Goal: Task Accomplishment & Management: Use online tool/utility

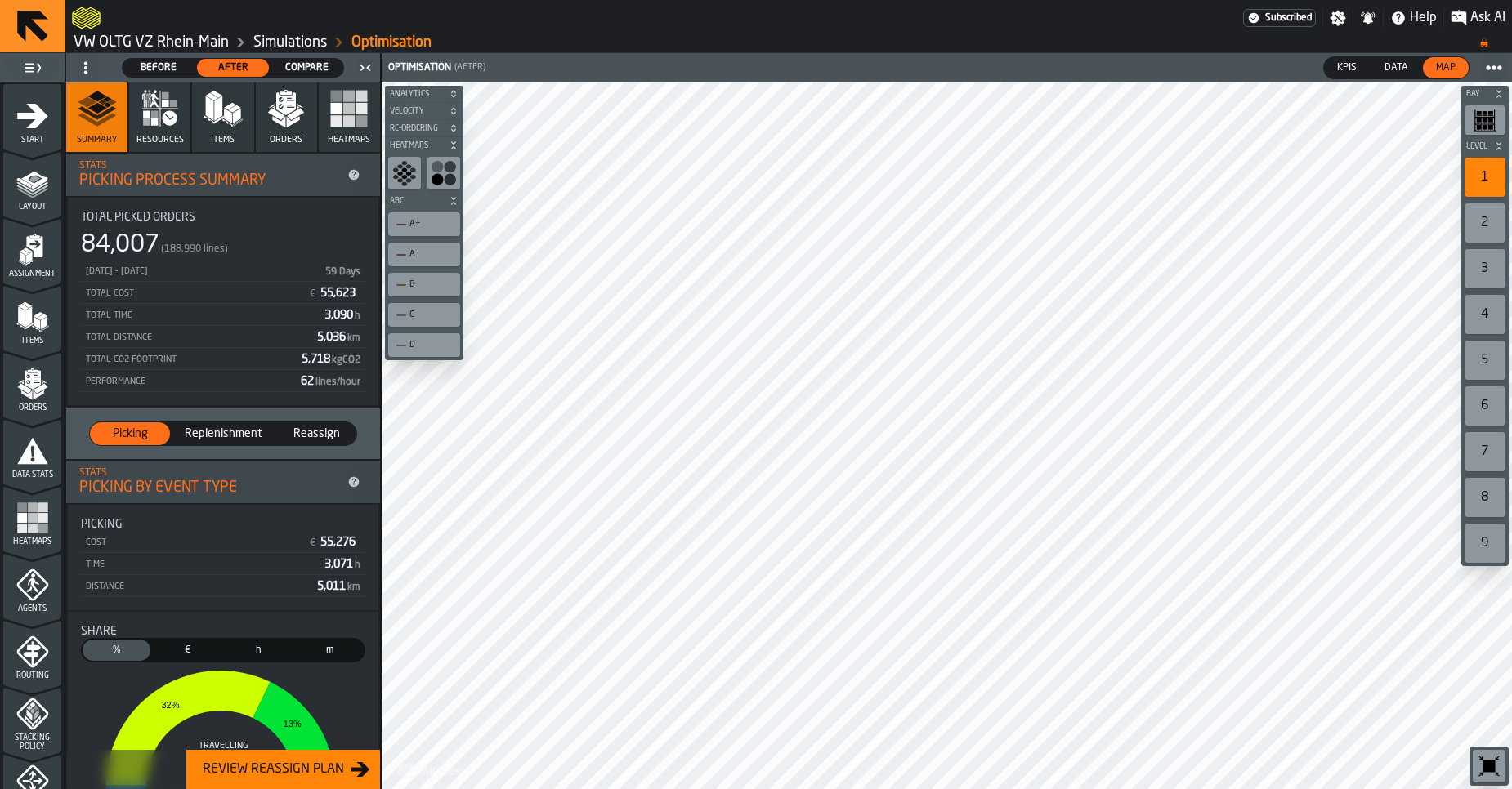
scroll to position [499, 0]
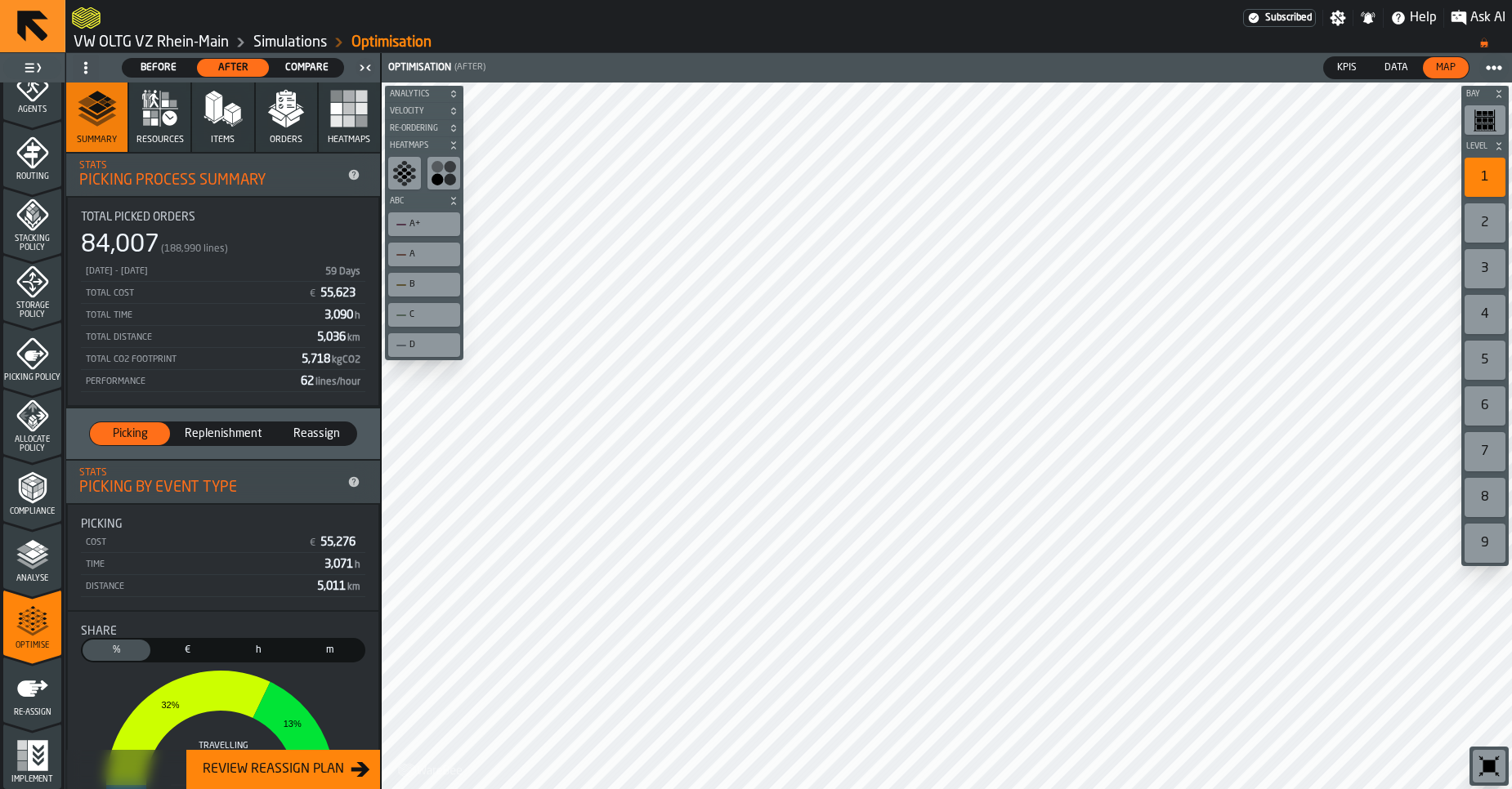
click at [165, 42] on link "VW OLTG VZ Rhein-Main" at bounding box center [150, 42] width 155 height 18
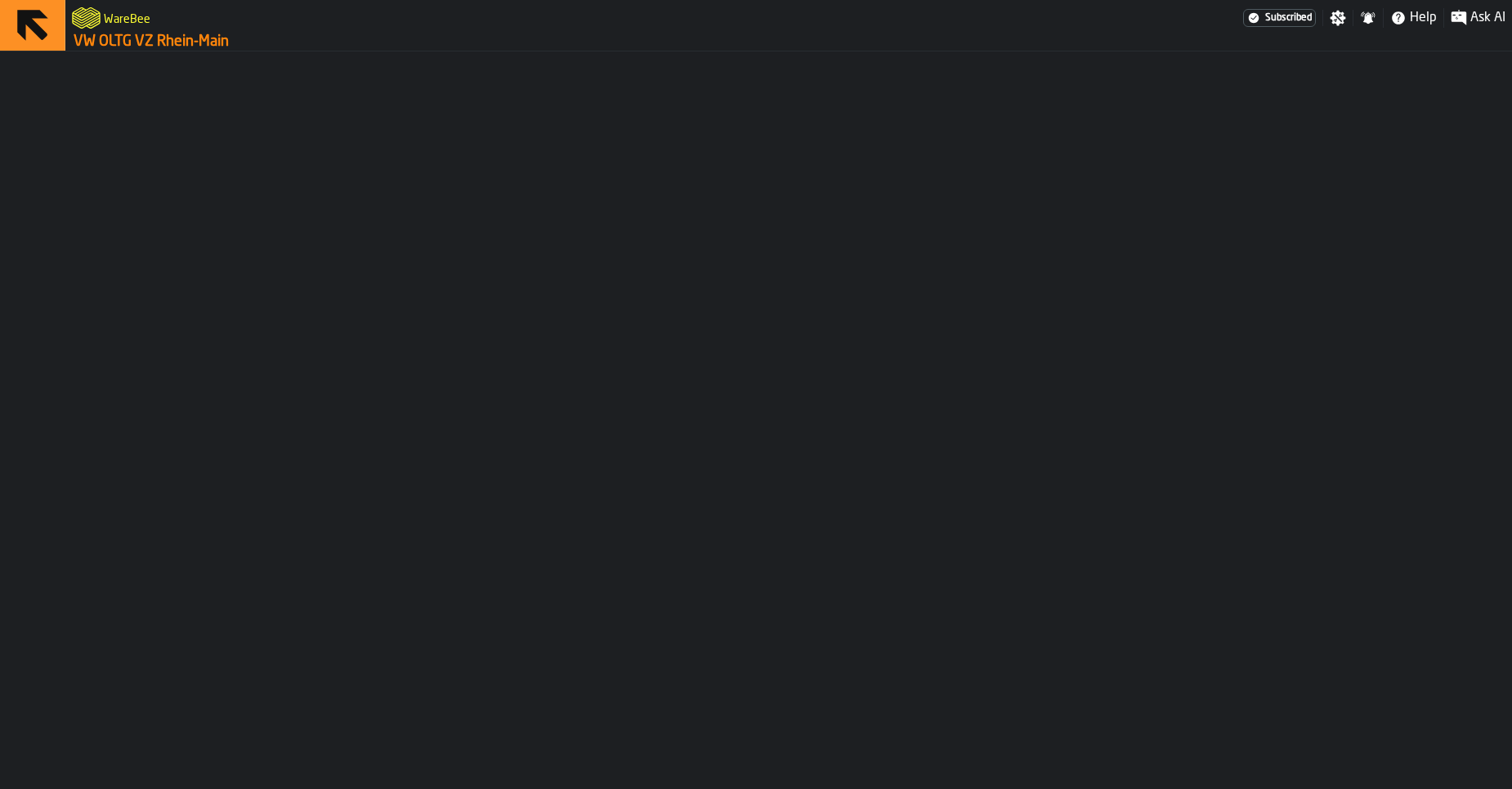
click at [165, 42] on link "VW OLTG VZ Rhein-Main" at bounding box center [150, 41] width 155 height 18
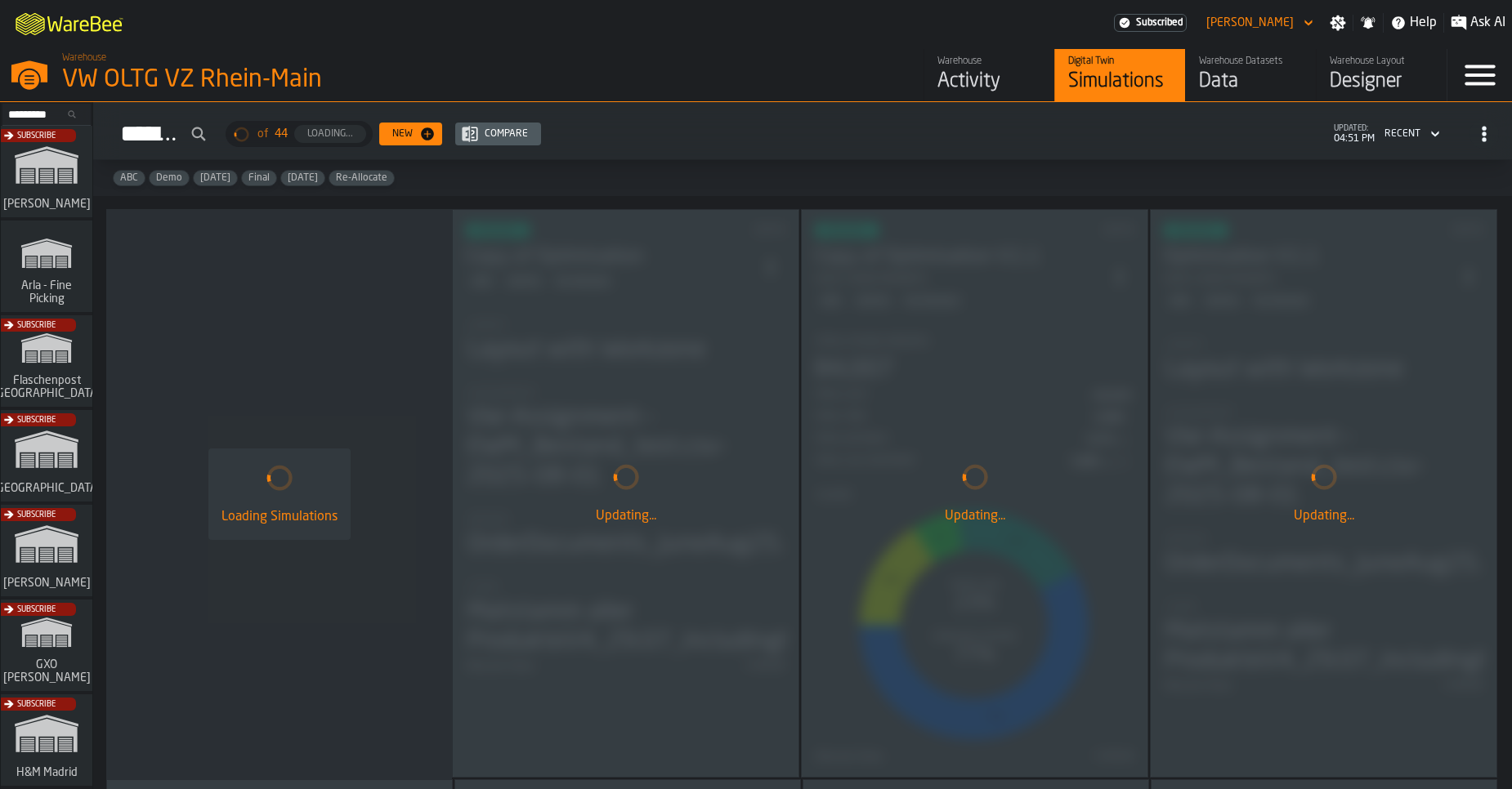
click at [957, 78] on div "Activity" at bounding box center [990, 81] width 104 height 26
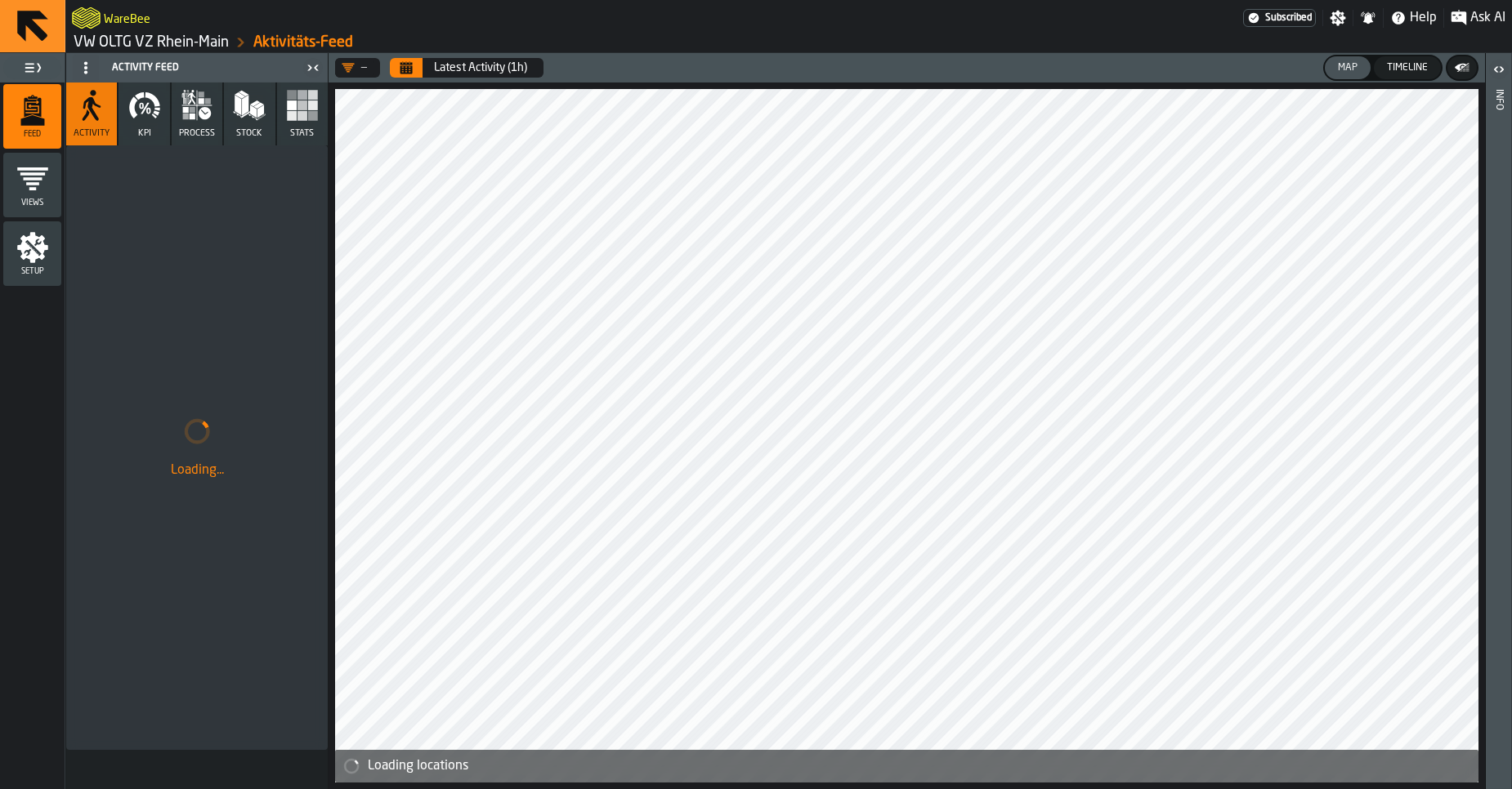
click at [189, 119] on icon "button" at bounding box center [197, 105] width 33 height 33
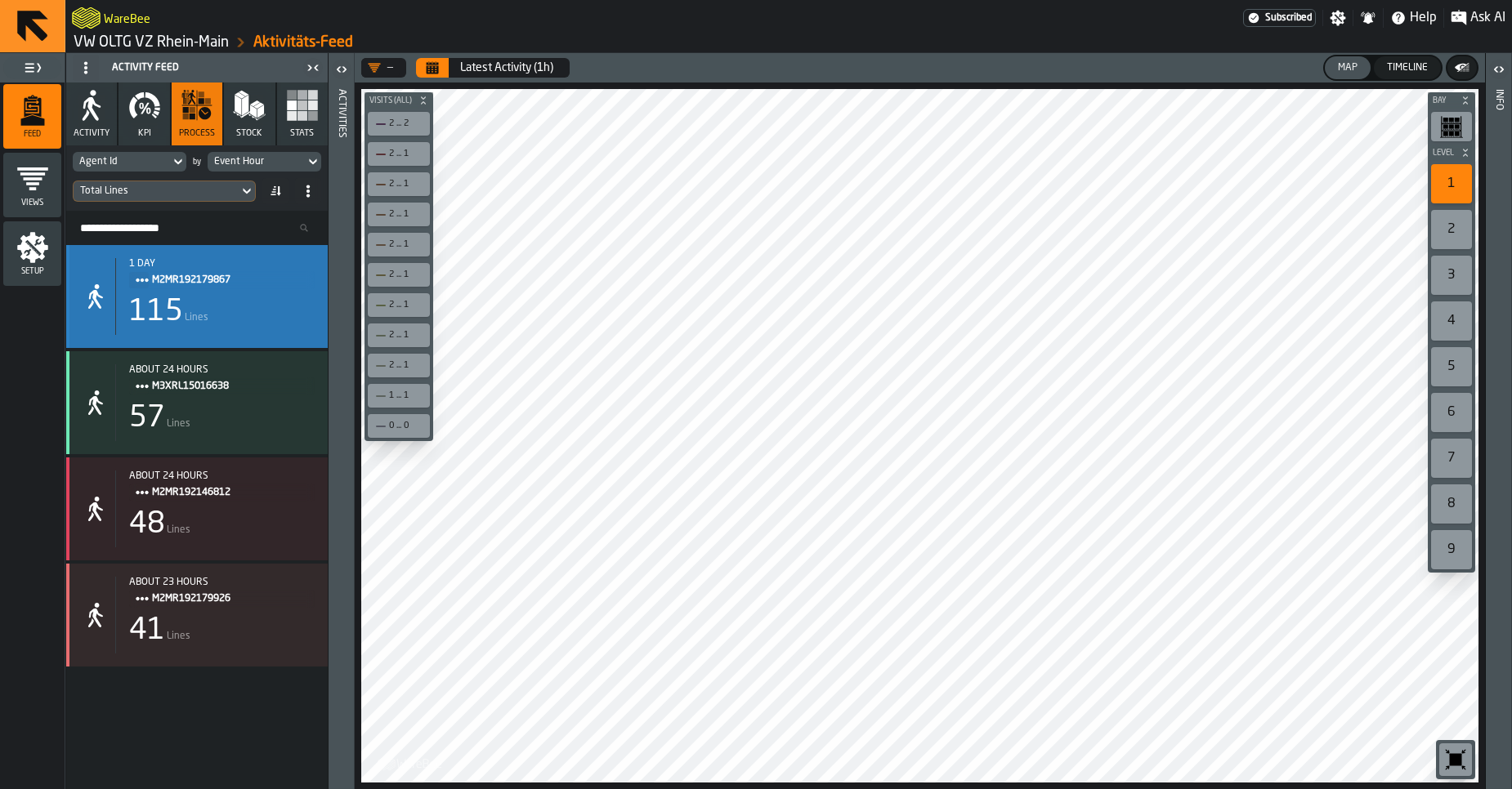
click at [203, 294] on div "1 day M2MR192179867 115 Lines" at bounding box center [215, 297] width 199 height 77
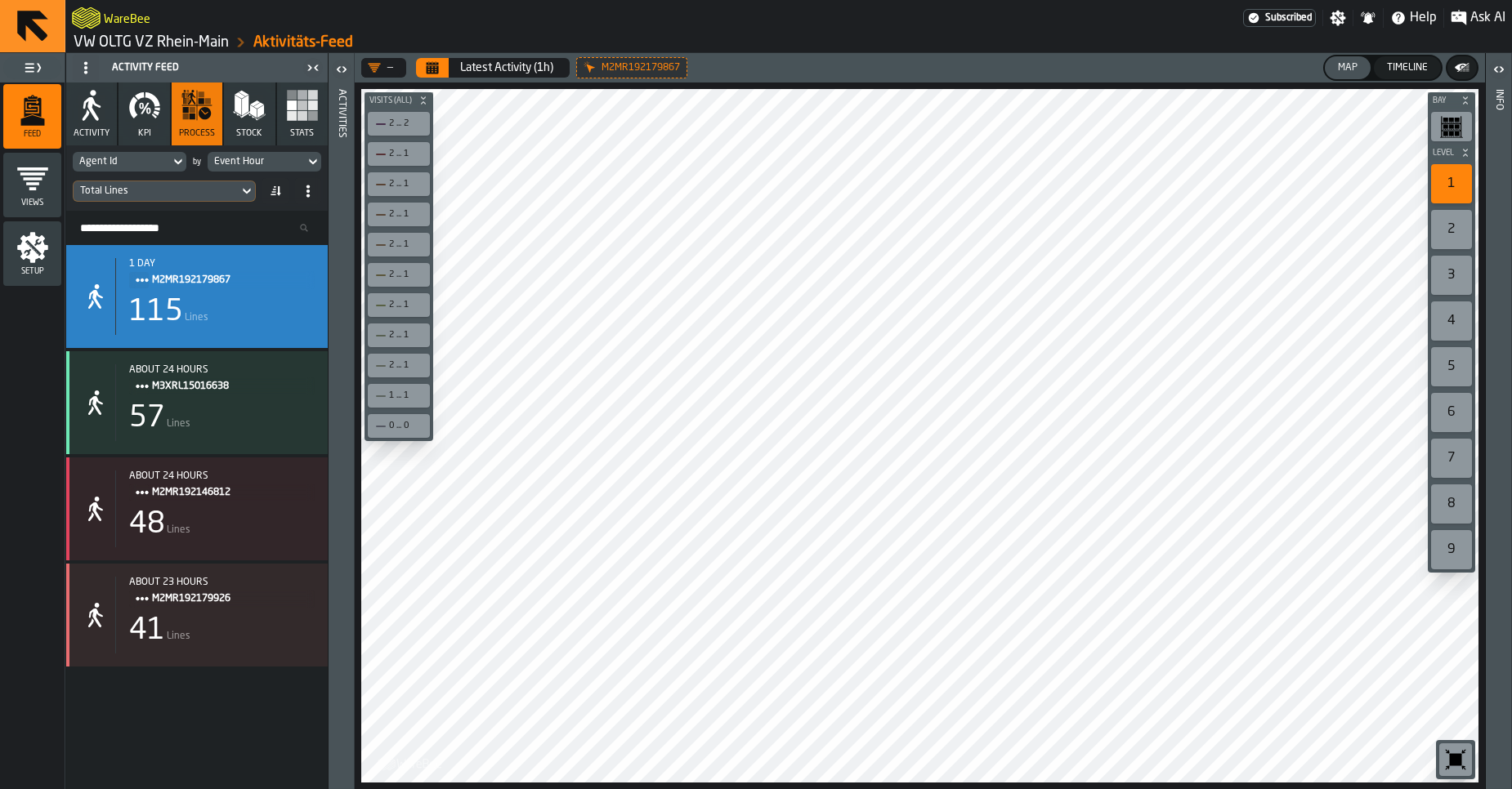
click at [143, 39] on link "VW OLTG VZ Rhein-Main" at bounding box center [150, 42] width 155 height 18
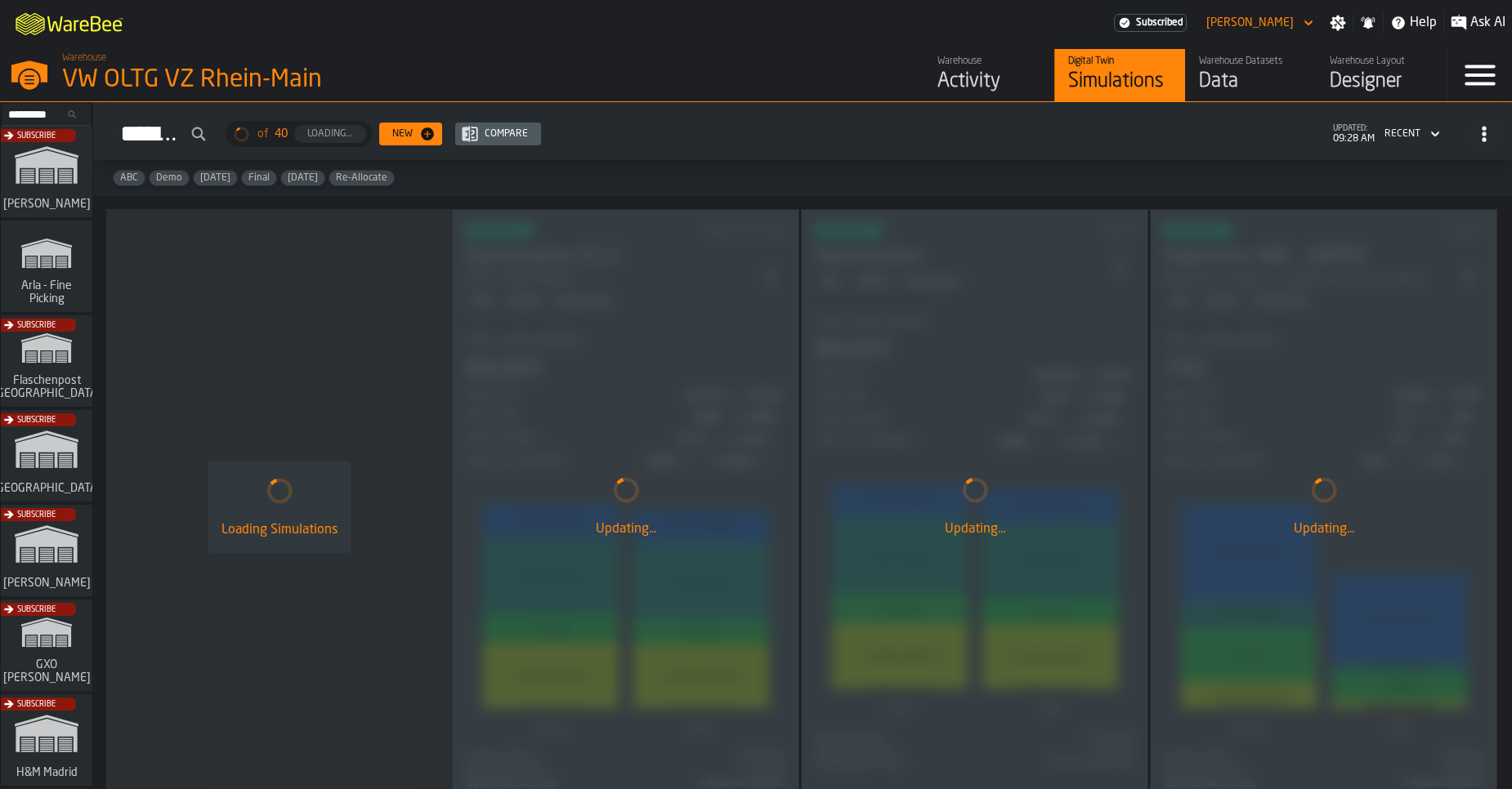
click at [40, 565] on div "Subscribe" at bounding box center [42, 556] width 92 height 94
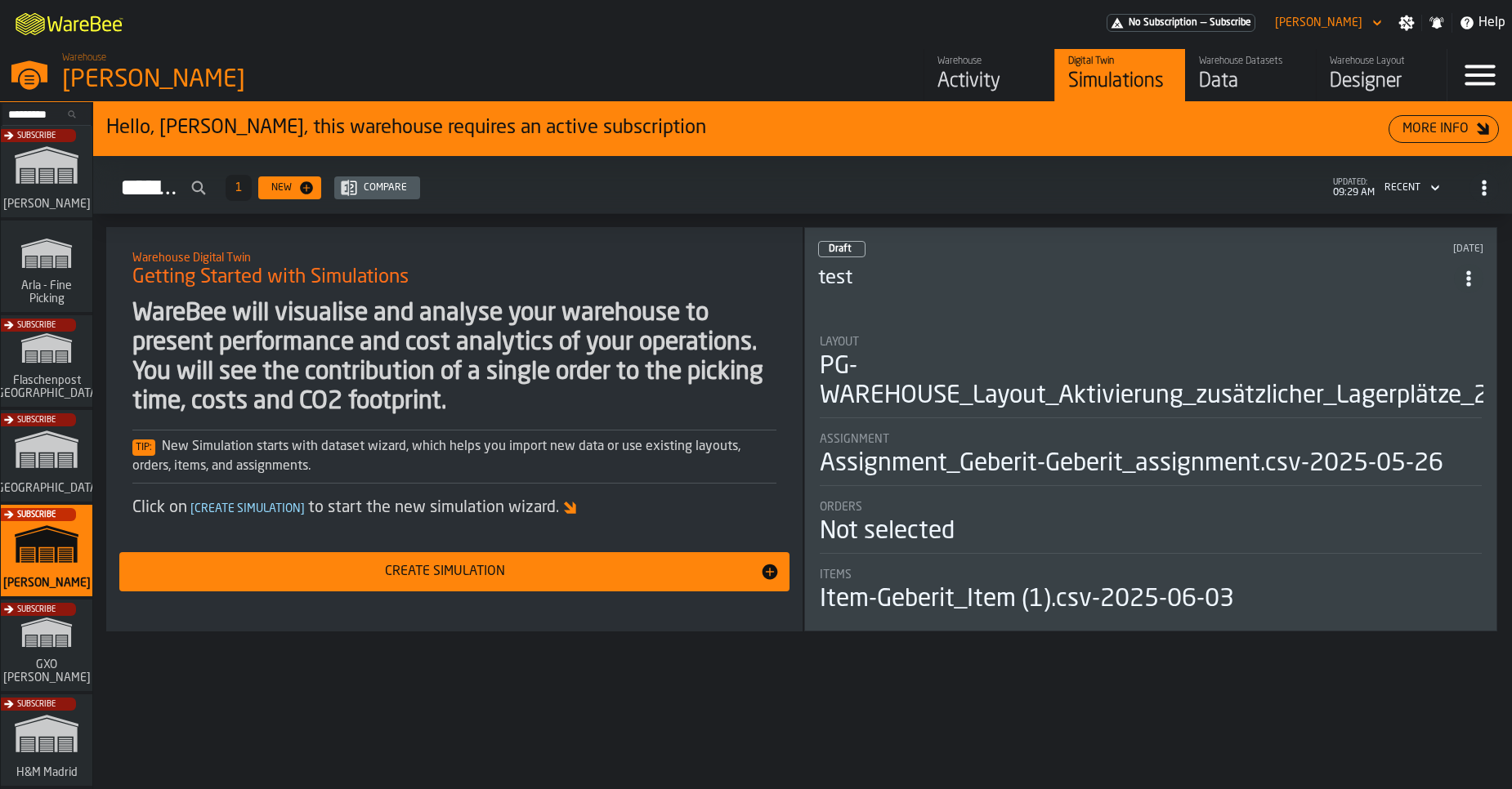
click at [1008, 80] on div "Activity" at bounding box center [990, 81] width 104 height 26
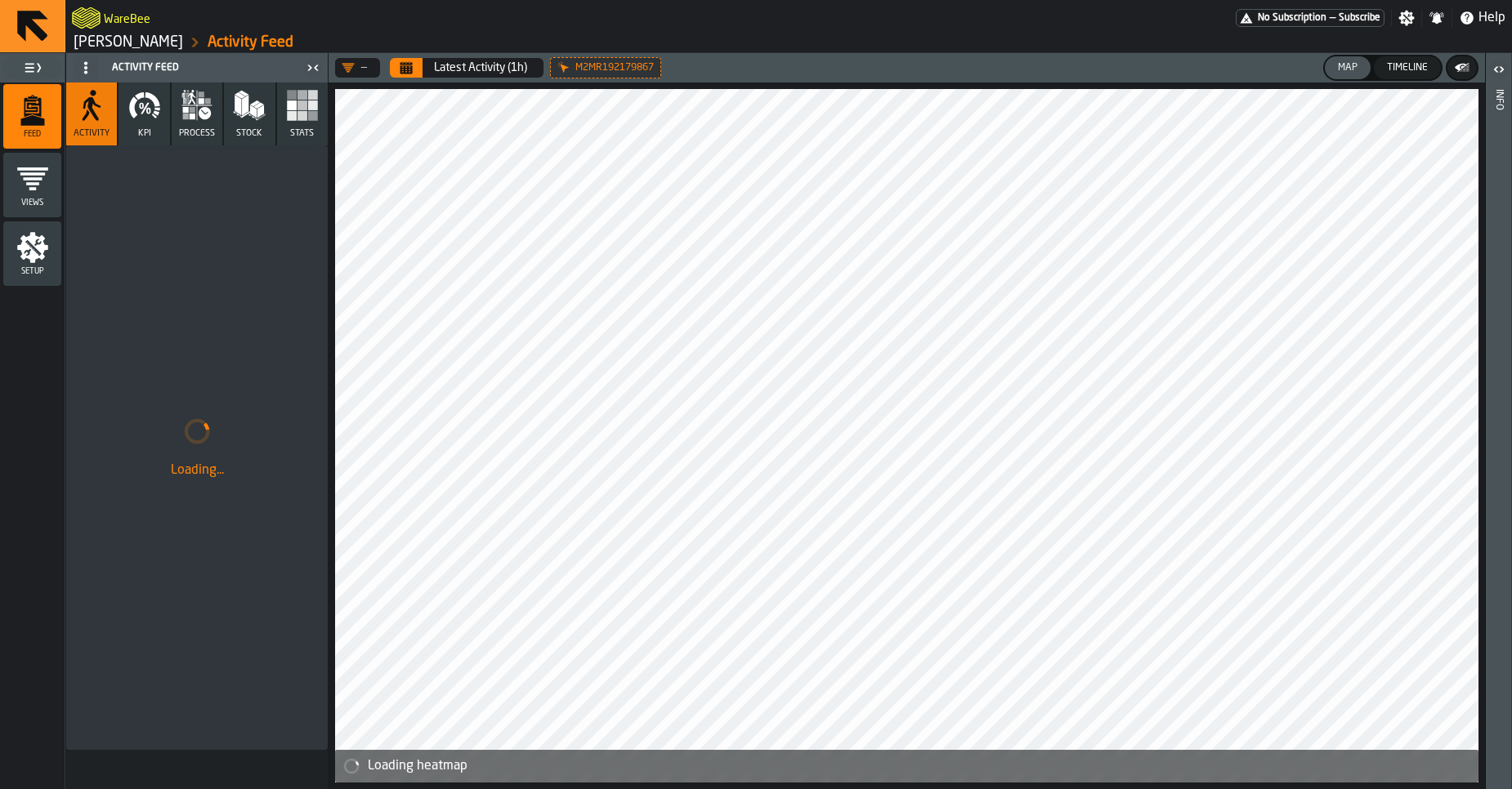
click at [219, 117] on button "process" at bounding box center [197, 114] width 51 height 63
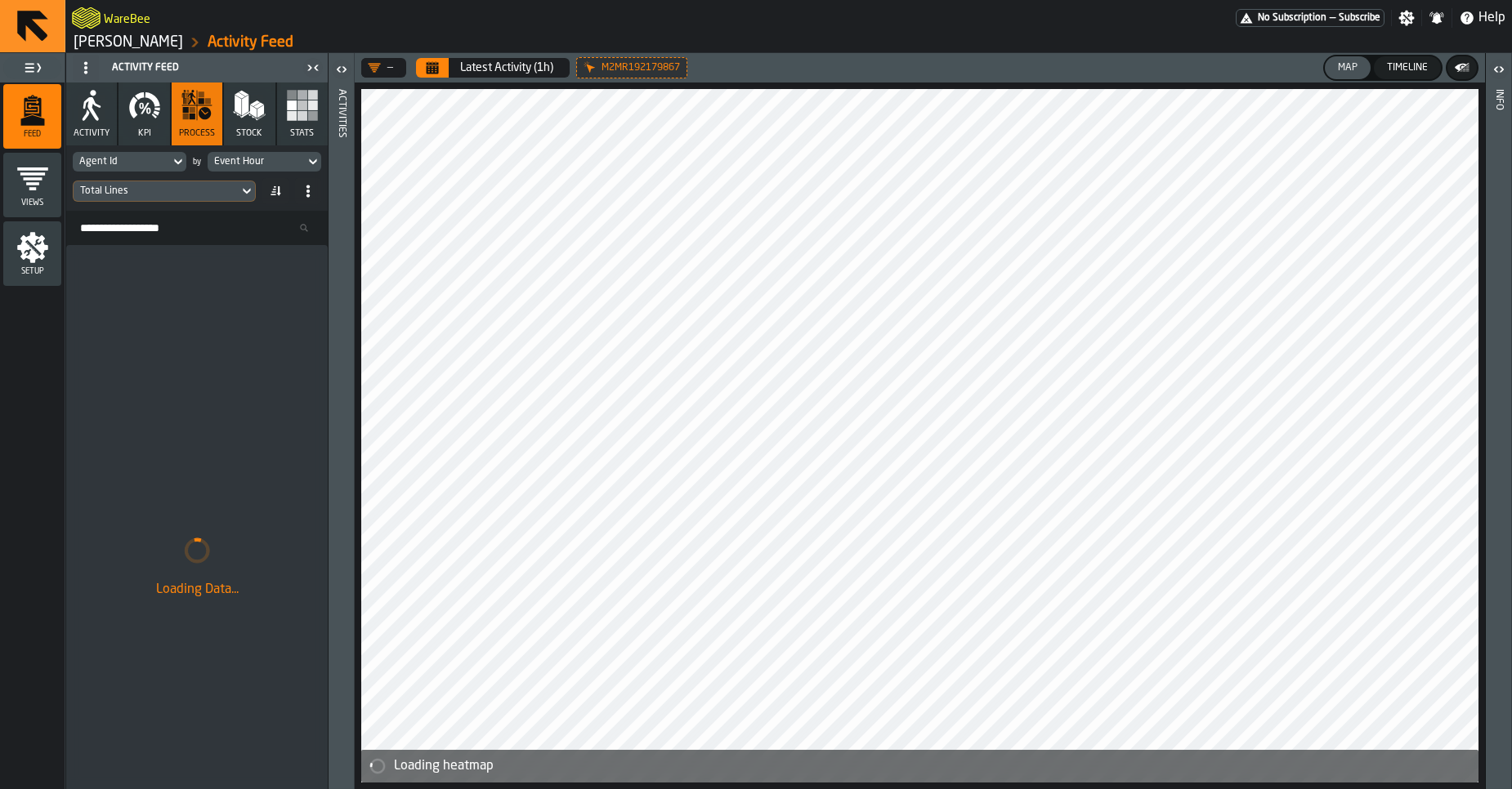
click at [0, 0] on icon at bounding box center [0, 0] width 0 height 0
click at [427, 71] on icon "Calendar" at bounding box center [433, 69] width 13 height 8
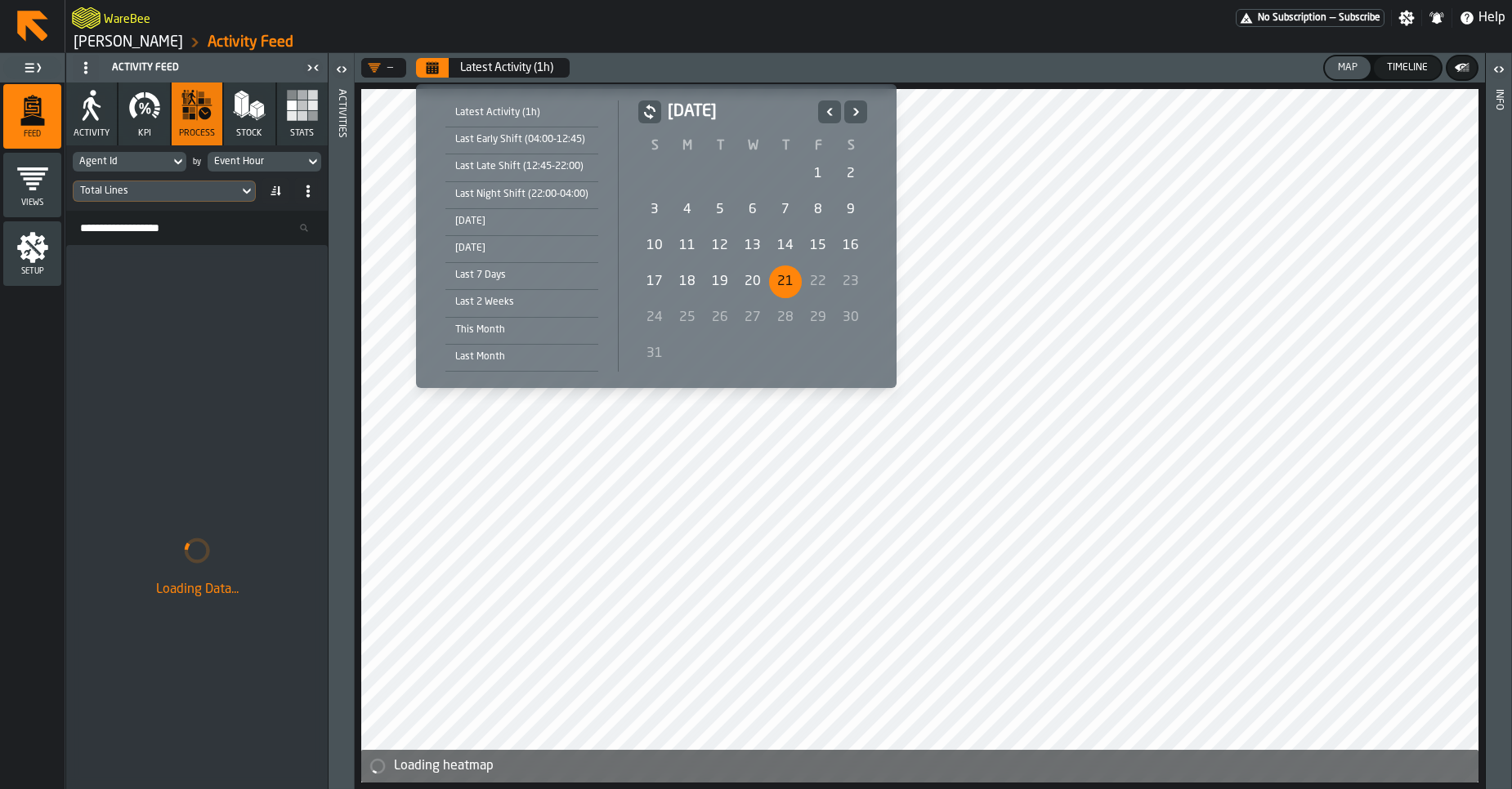
click at [780, 276] on div "21" at bounding box center [785, 282] width 33 height 33
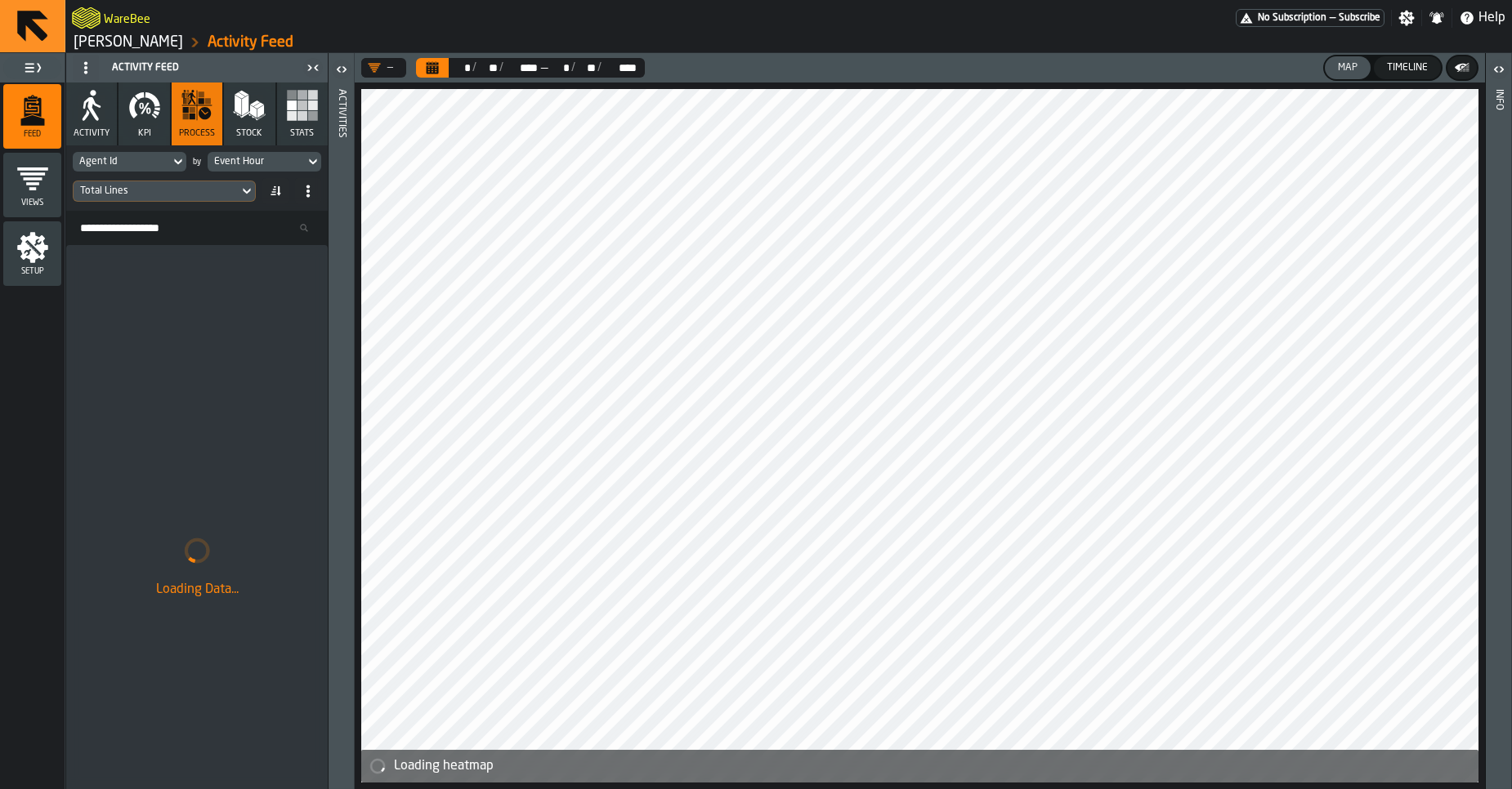
click at [1414, 68] on div "Timeline" at bounding box center [1408, 67] width 54 height 12
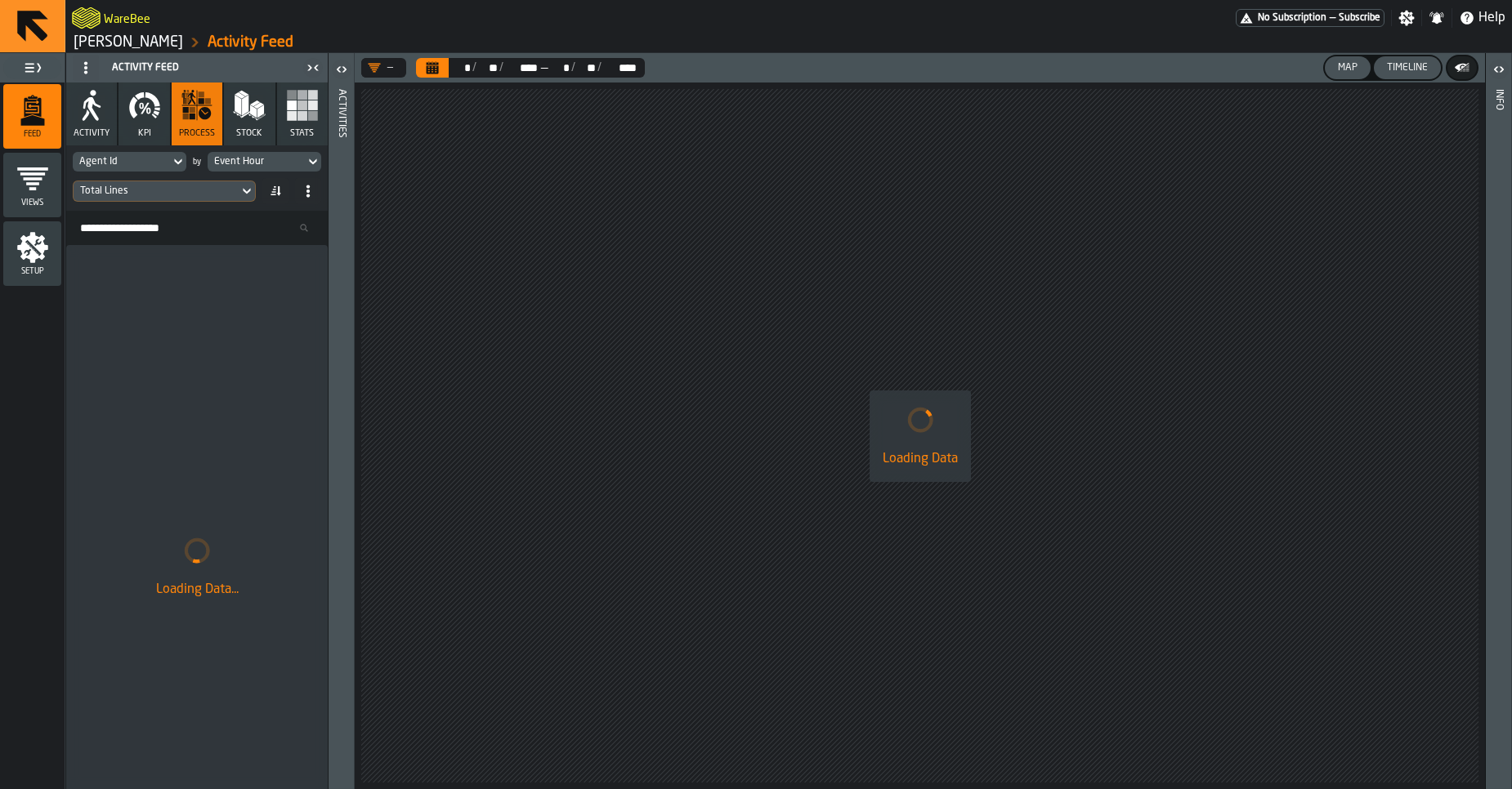
click at [1352, 73] on button "Map" at bounding box center [1348, 68] width 46 height 23
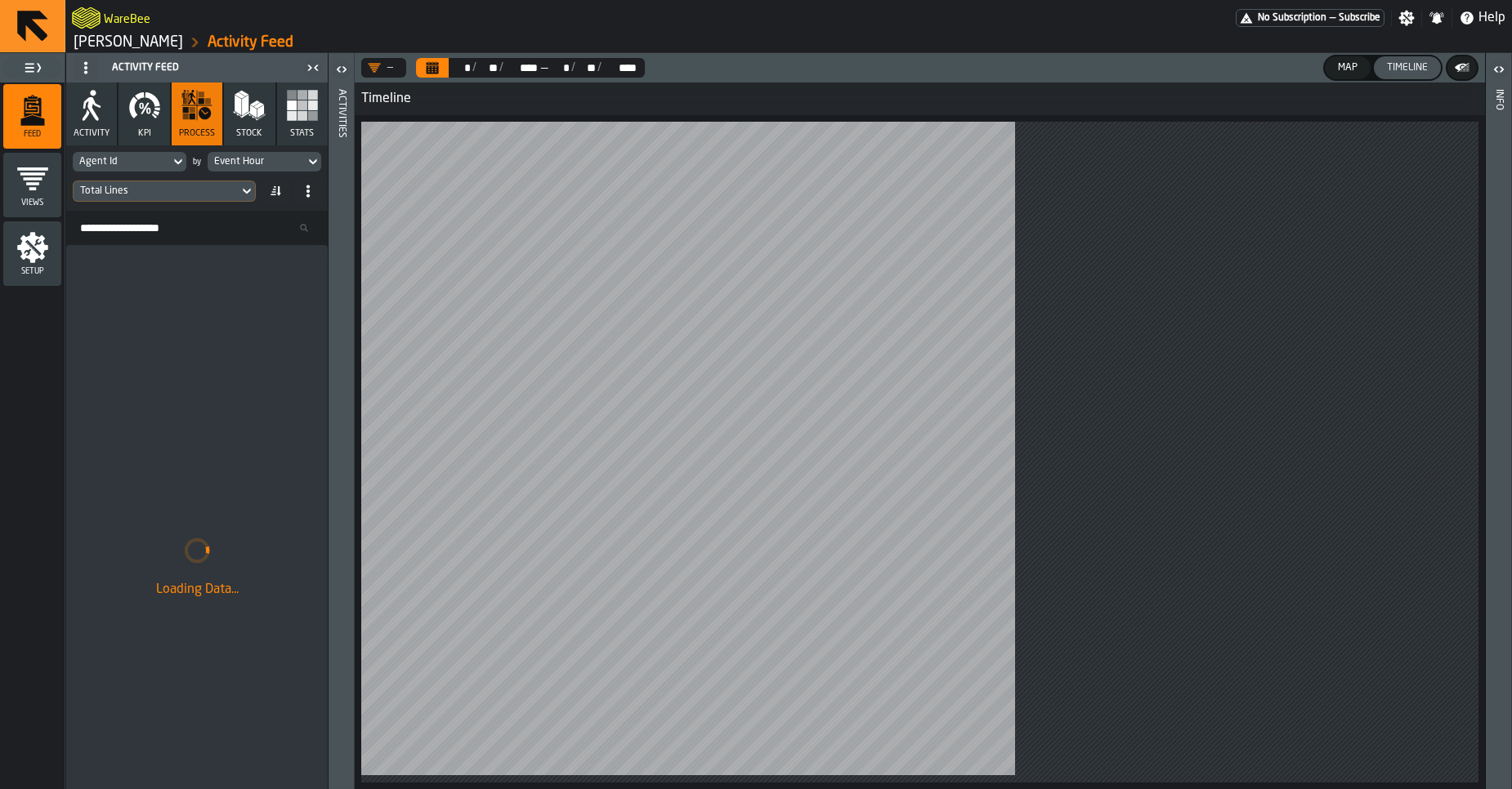
click at [213, 195] on div "Total Lines" at bounding box center [156, 192] width 152 height 12
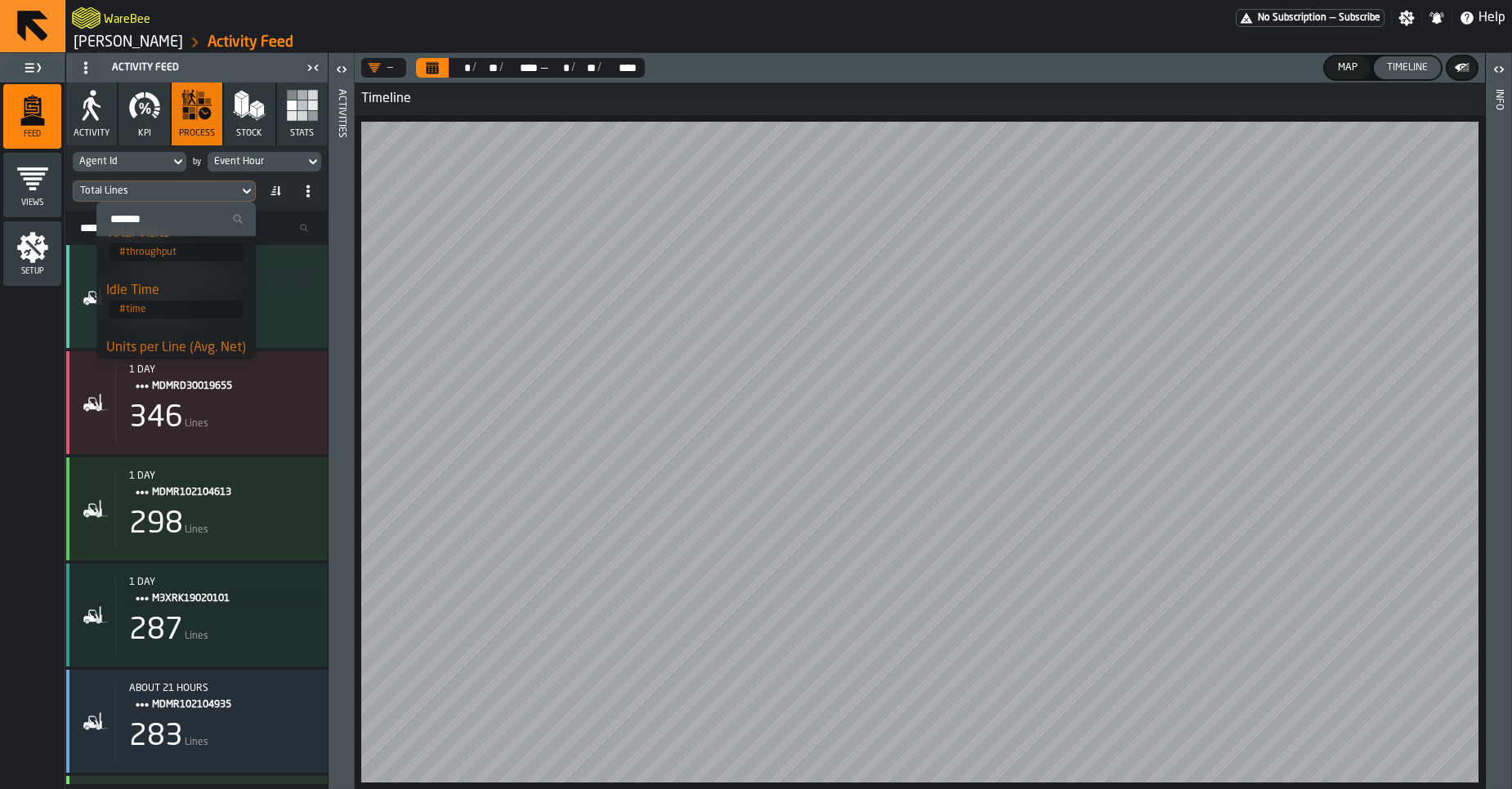
scroll to position [135, 0]
click at [156, 290] on div "Idle Time" at bounding box center [175, 293] width 140 height 19
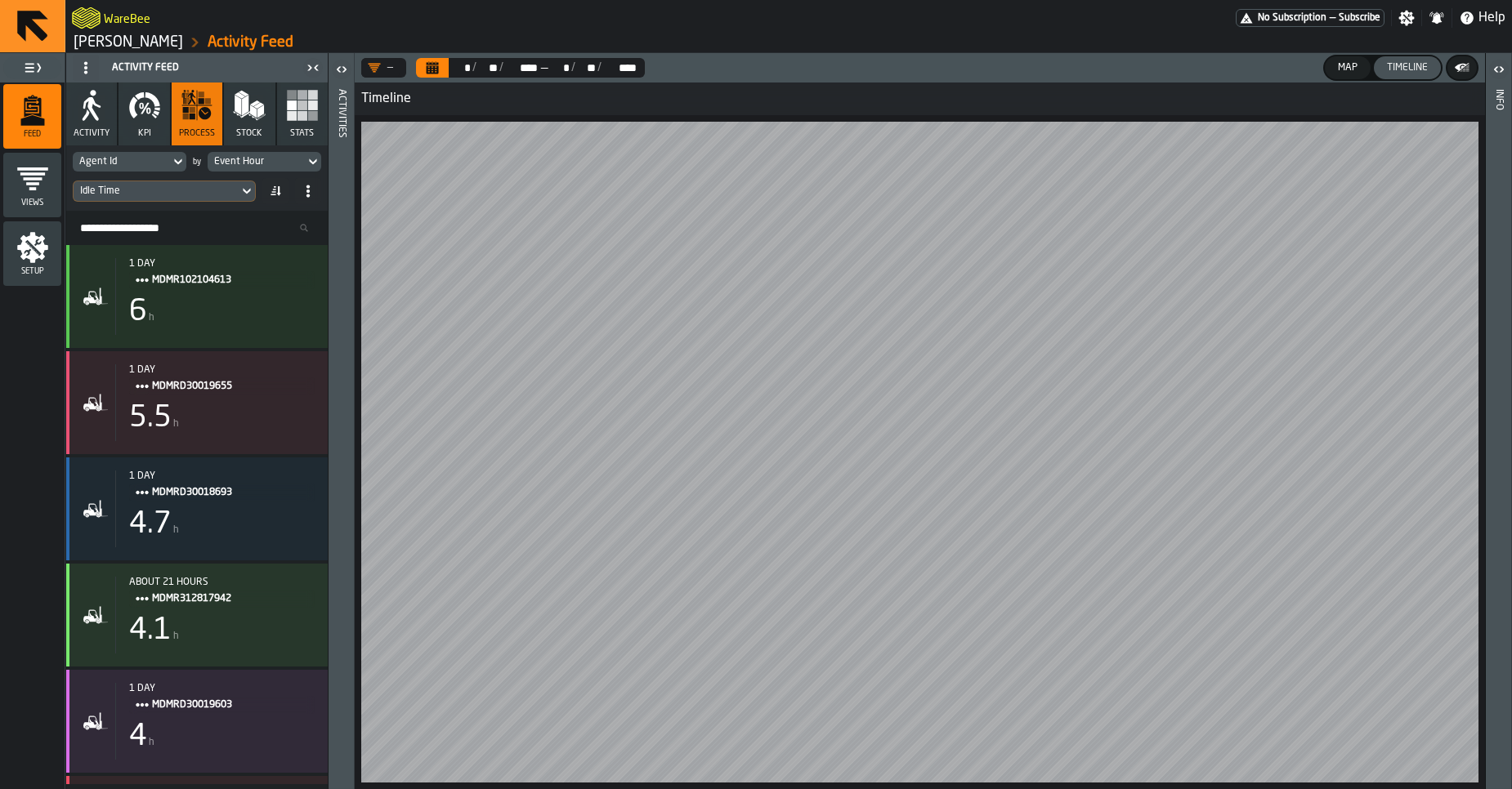
click at [430, 64] on icon "Calendar" at bounding box center [433, 64] width 13 height 3
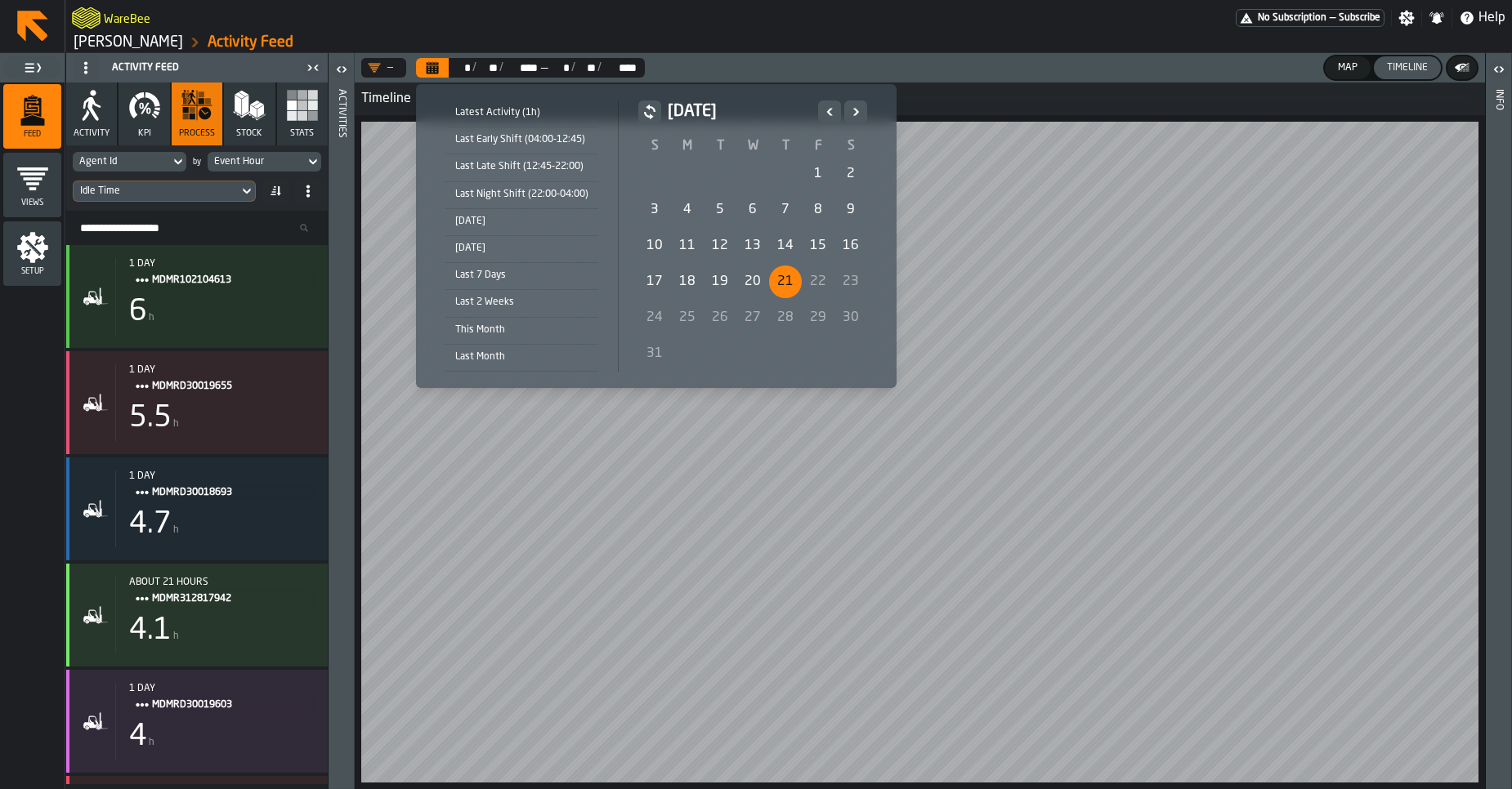
click at [509, 145] on div "Last Early Shift (04:00-12:45)" at bounding box center [521, 140] width 153 height 18
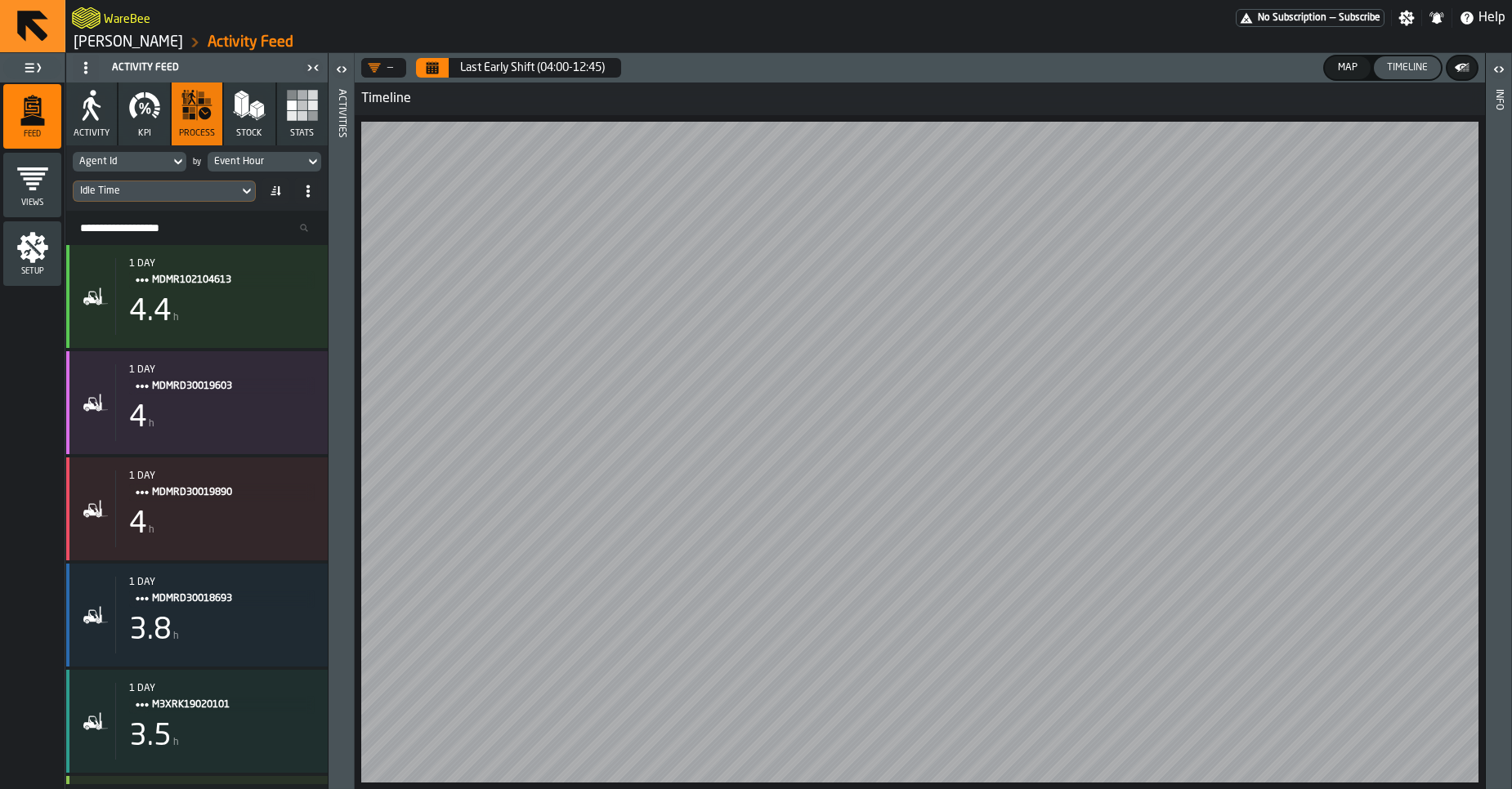
click at [351, 75] on div "button-toggle-Open" at bounding box center [342, 69] width 23 height 19
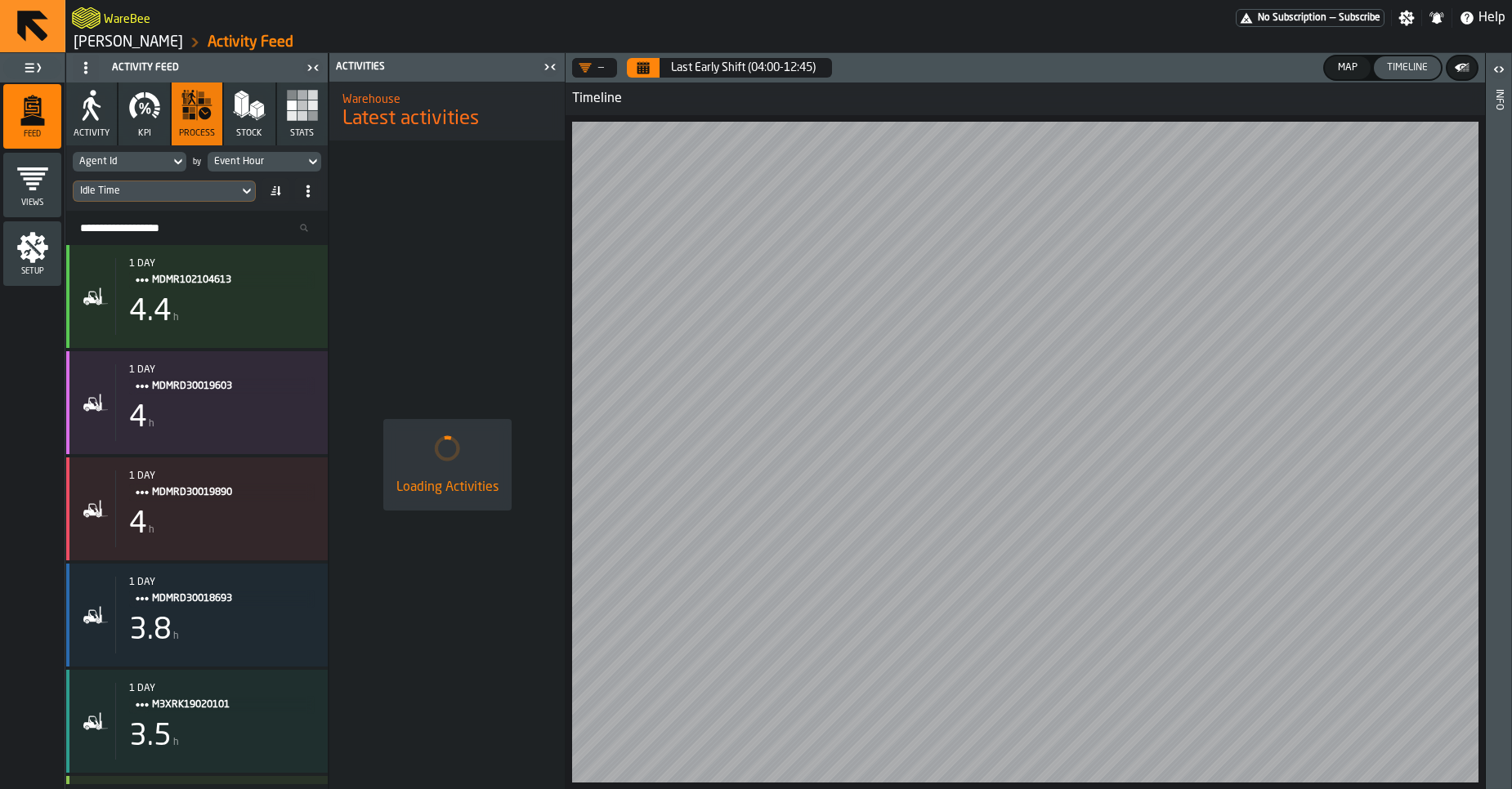
click at [351, 75] on header "Activities" at bounding box center [447, 67] width 235 height 29
click at [555, 73] on icon "button-toggle-Close me" at bounding box center [550, 66] width 19 height 19
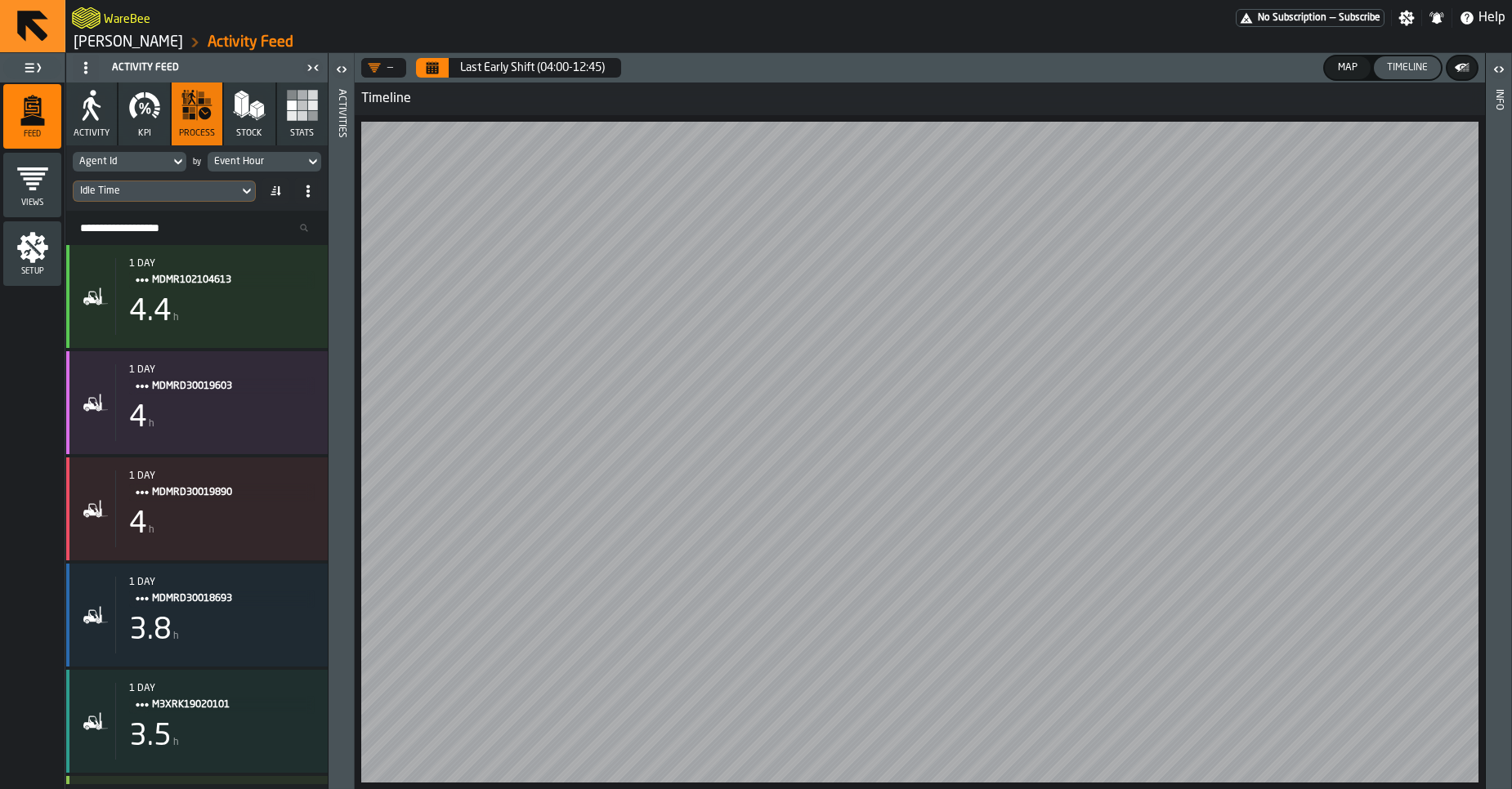
click at [1335, 66] on div "Map" at bounding box center [1348, 67] width 33 height 12
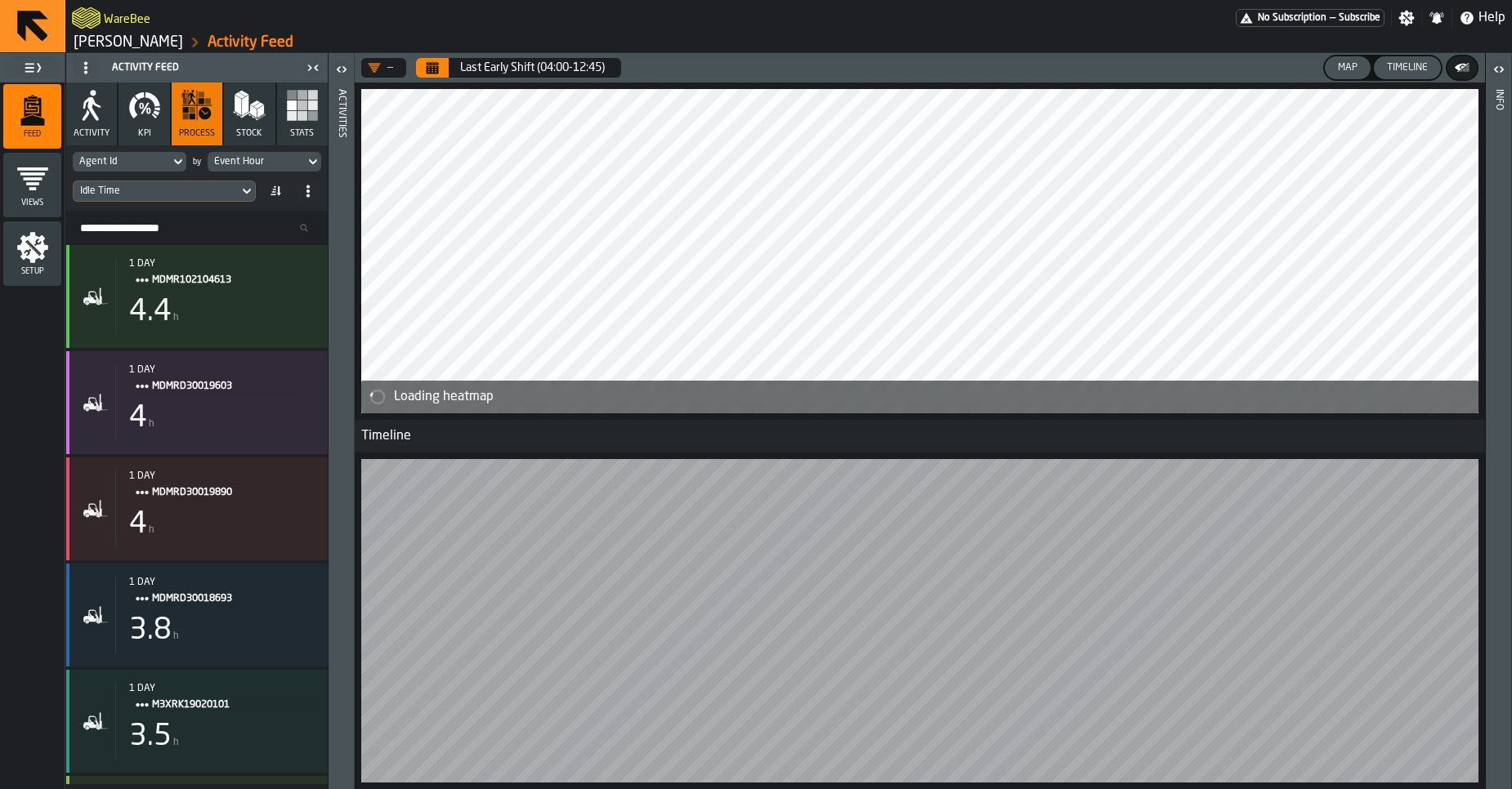
click at [1391, 75] on button "Timeline" at bounding box center [1408, 68] width 67 height 23
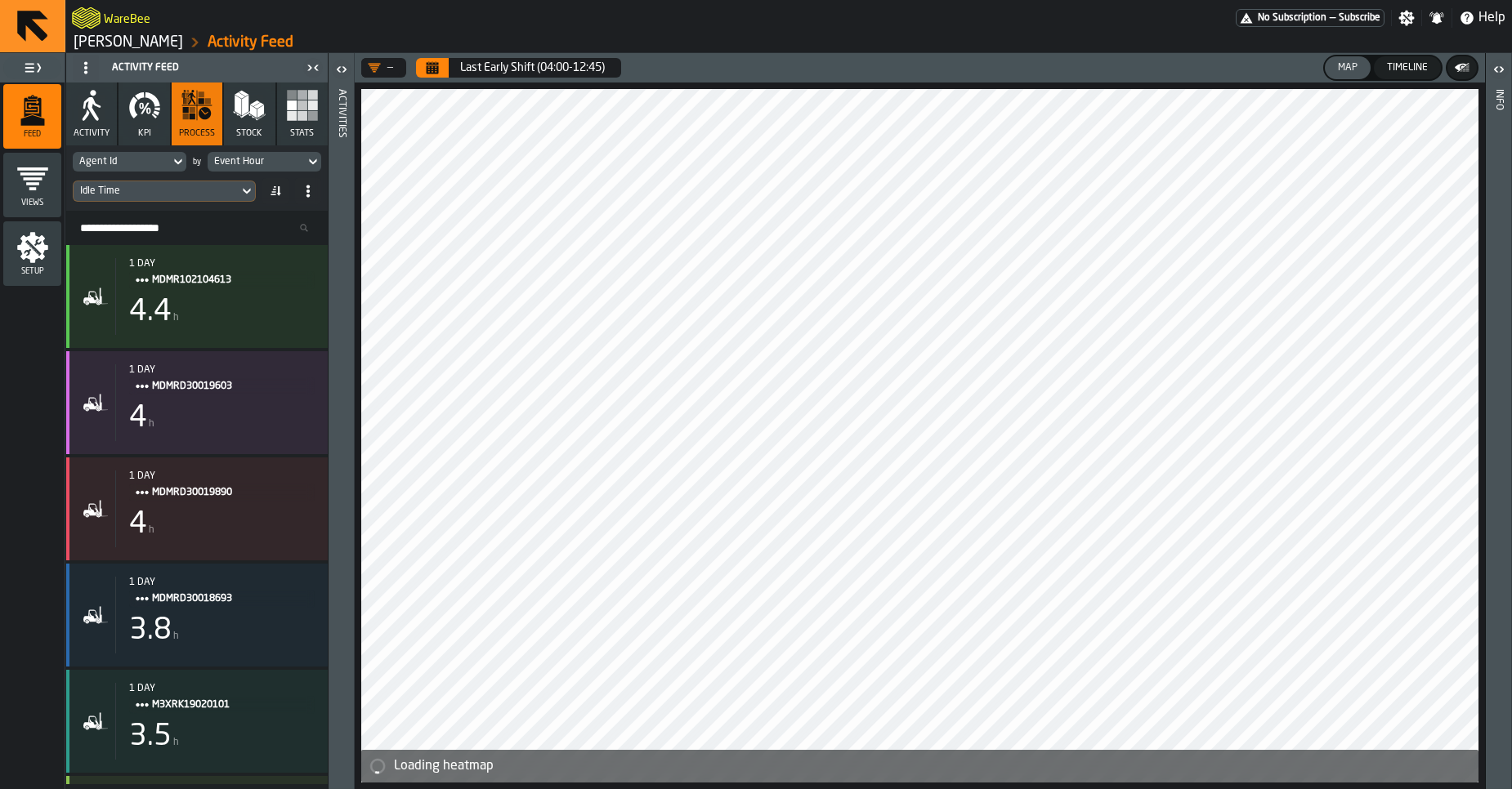
click at [1353, 76] on button "Map" at bounding box center [1348, 68] width 46 height 23
click at [1393, 67] on div "Timeline" at bounding box center [1408, 67] width 54 height 12
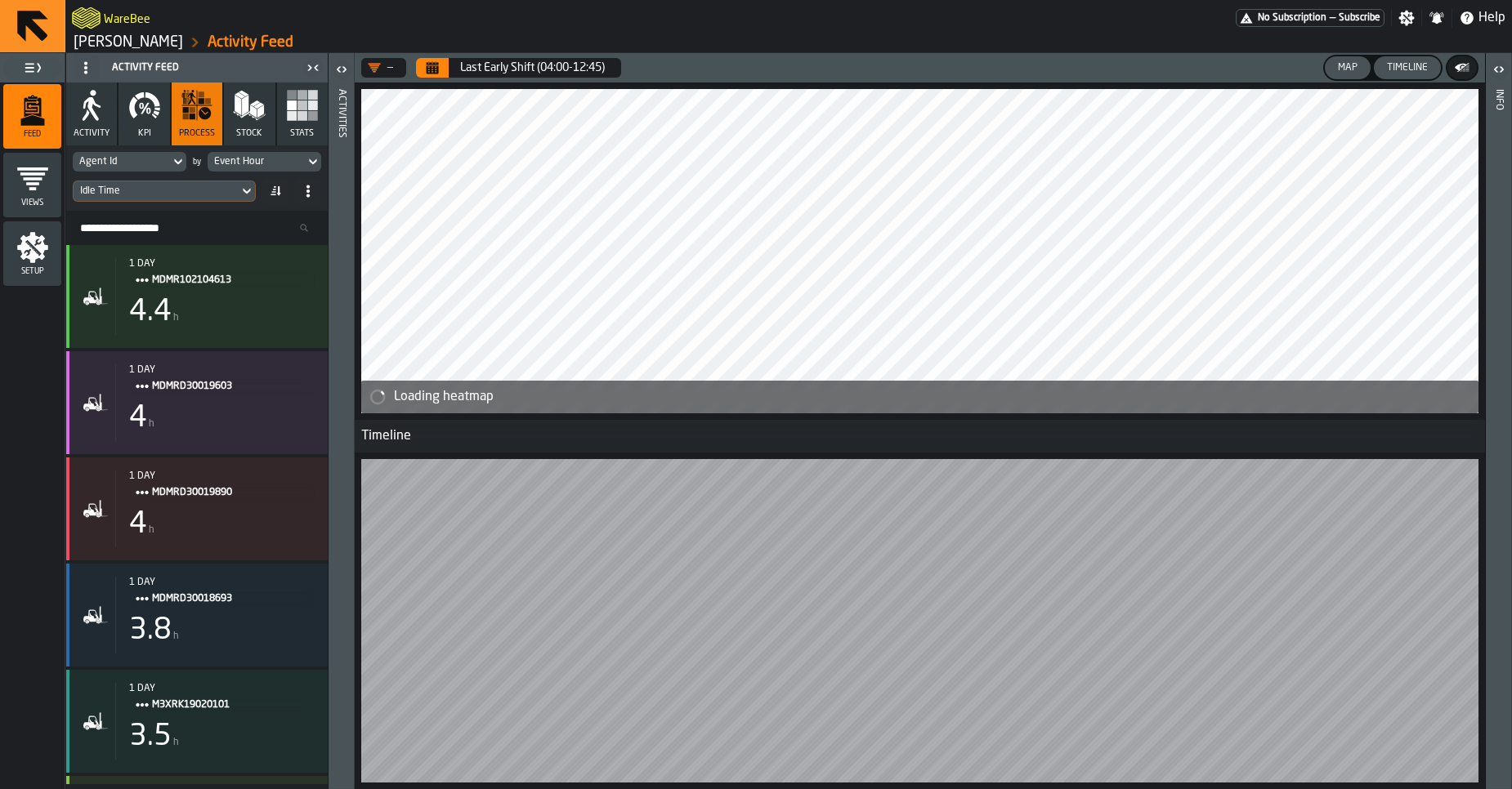
click at [1355, 67] on div "Map" at bounding box center [1348, 67] width 33 height 12
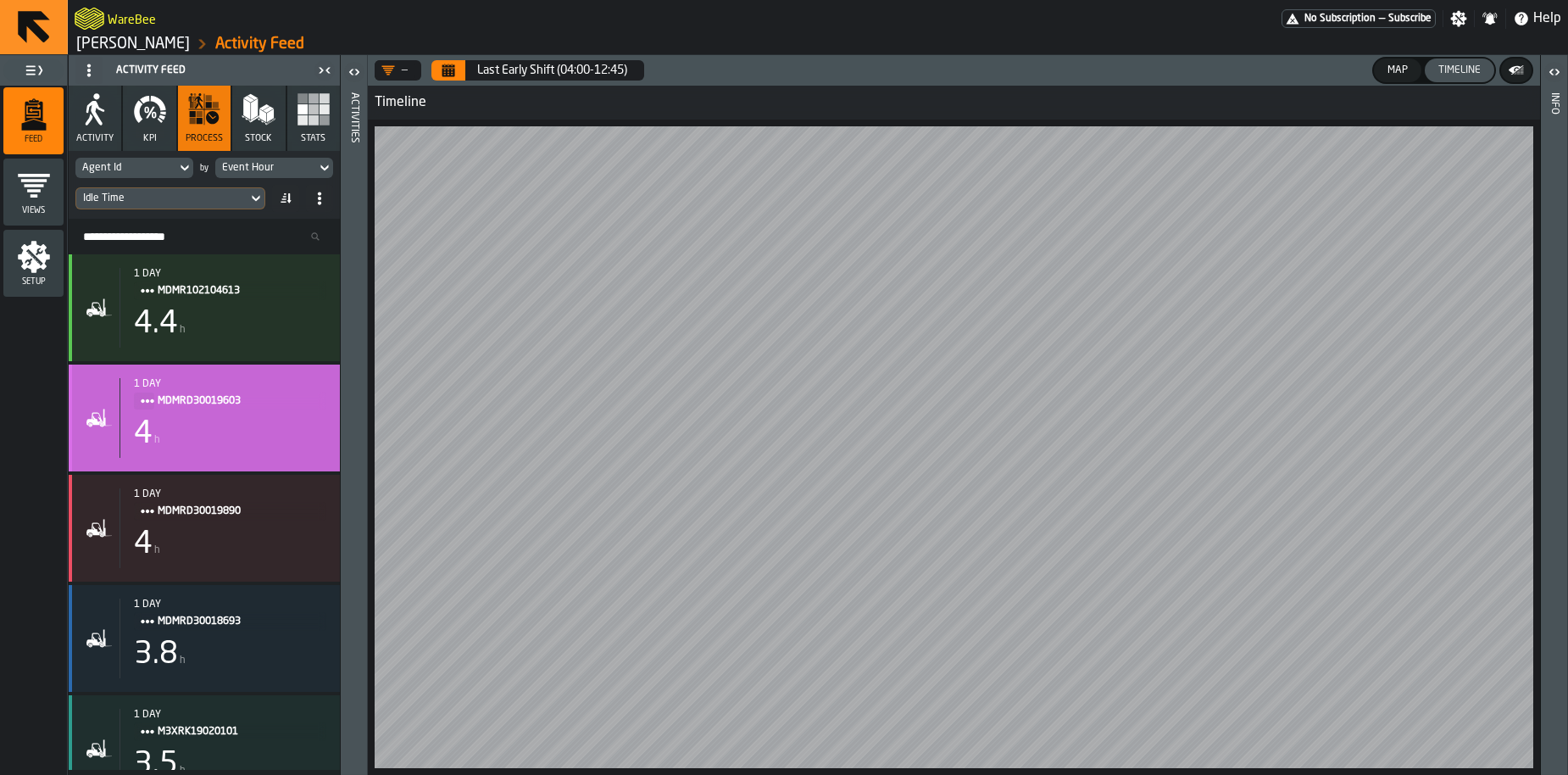
click at [194, 426] on div "4 h" at bounding box center [230, 434] width 193 height 34
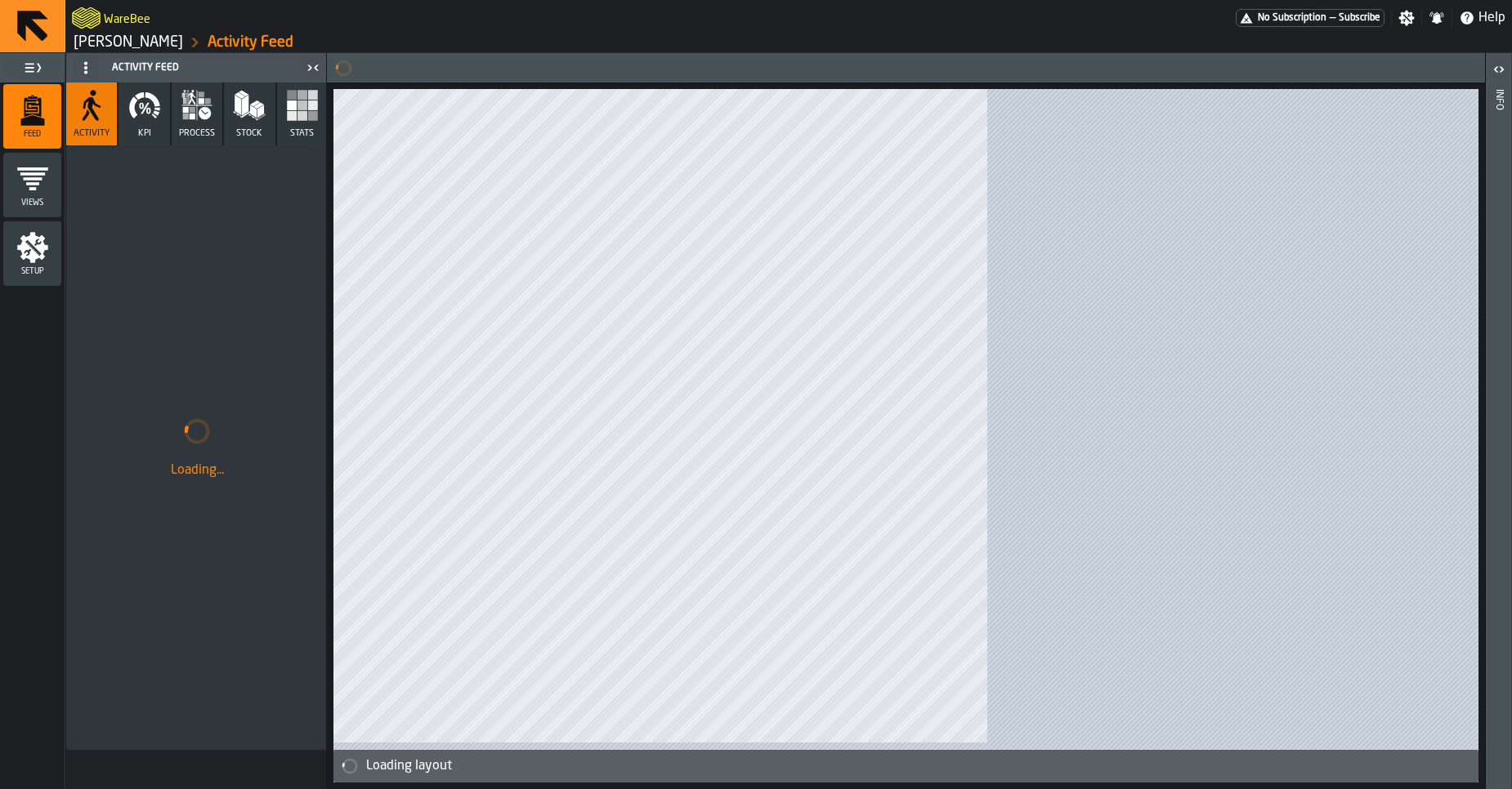
click at [96, 48] on link "[PERSON_NAME]" at bounding box center [128, 42] width 110 height 18
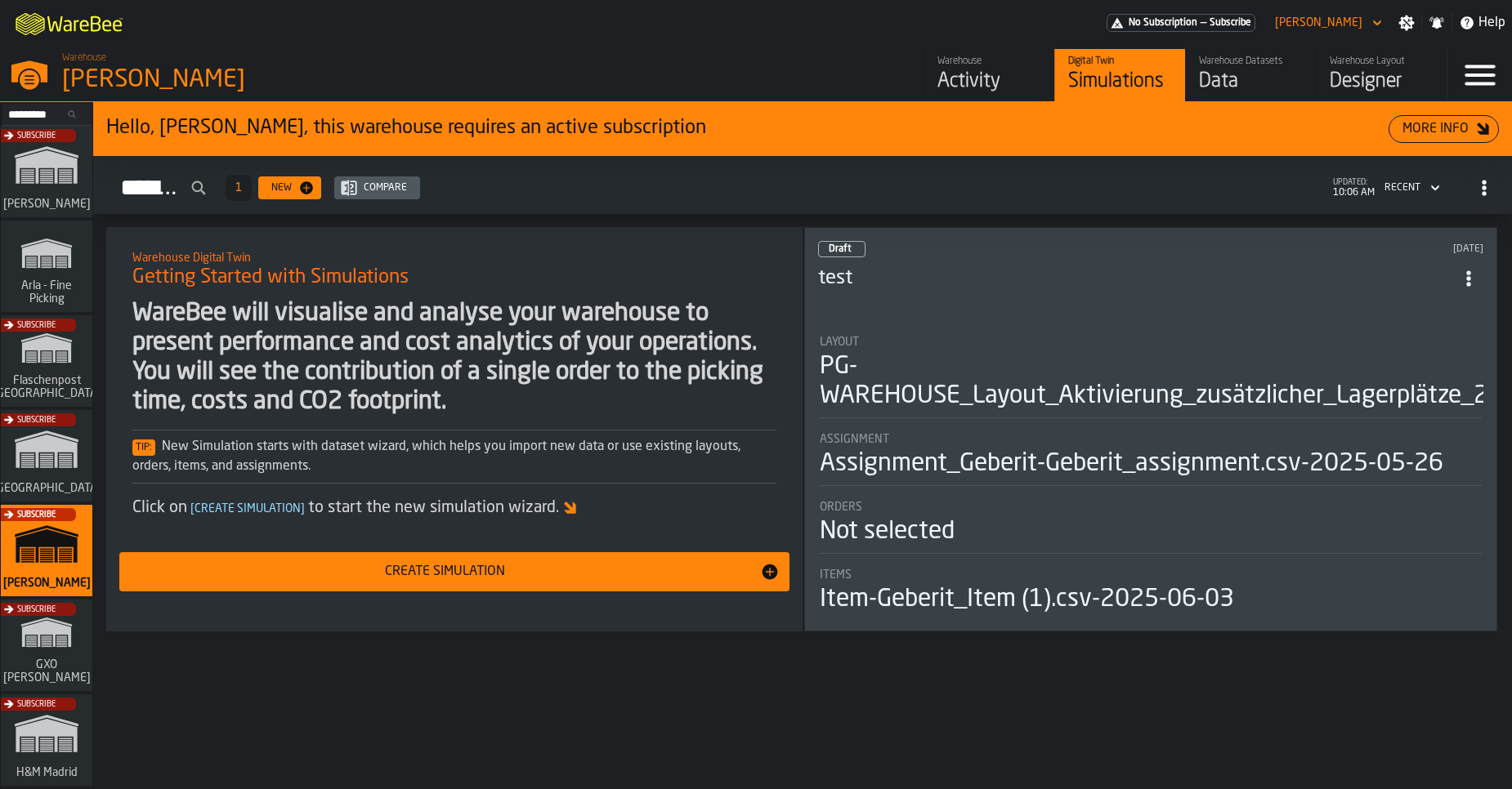
click at [1258, 72] on div "Data" at bounding box center [1251, 81] width 104 height 26
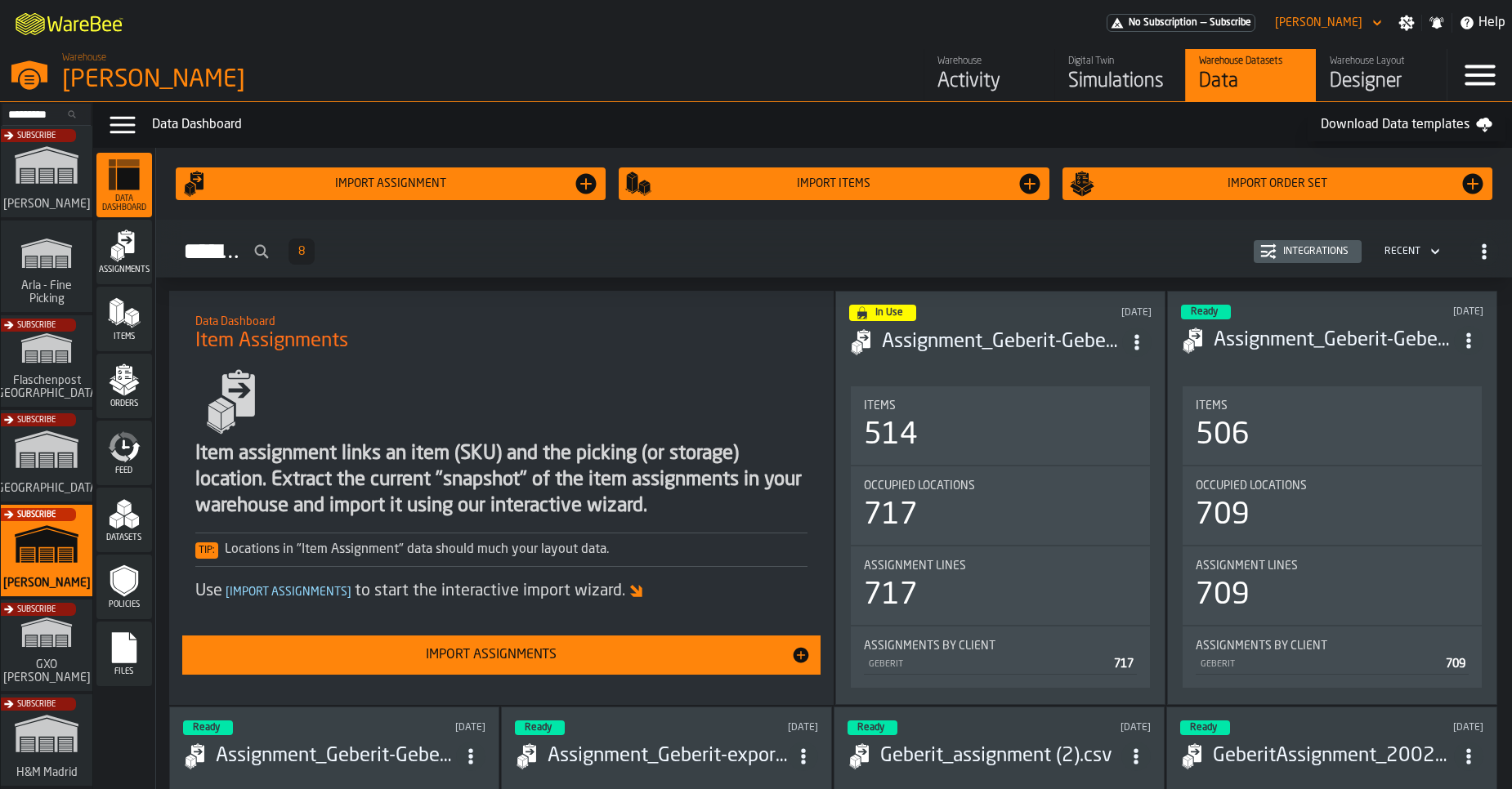
click at [1065, 76] on link "Digital Twin Simulations" at bounding box center [1120, 75] width 131 height 52
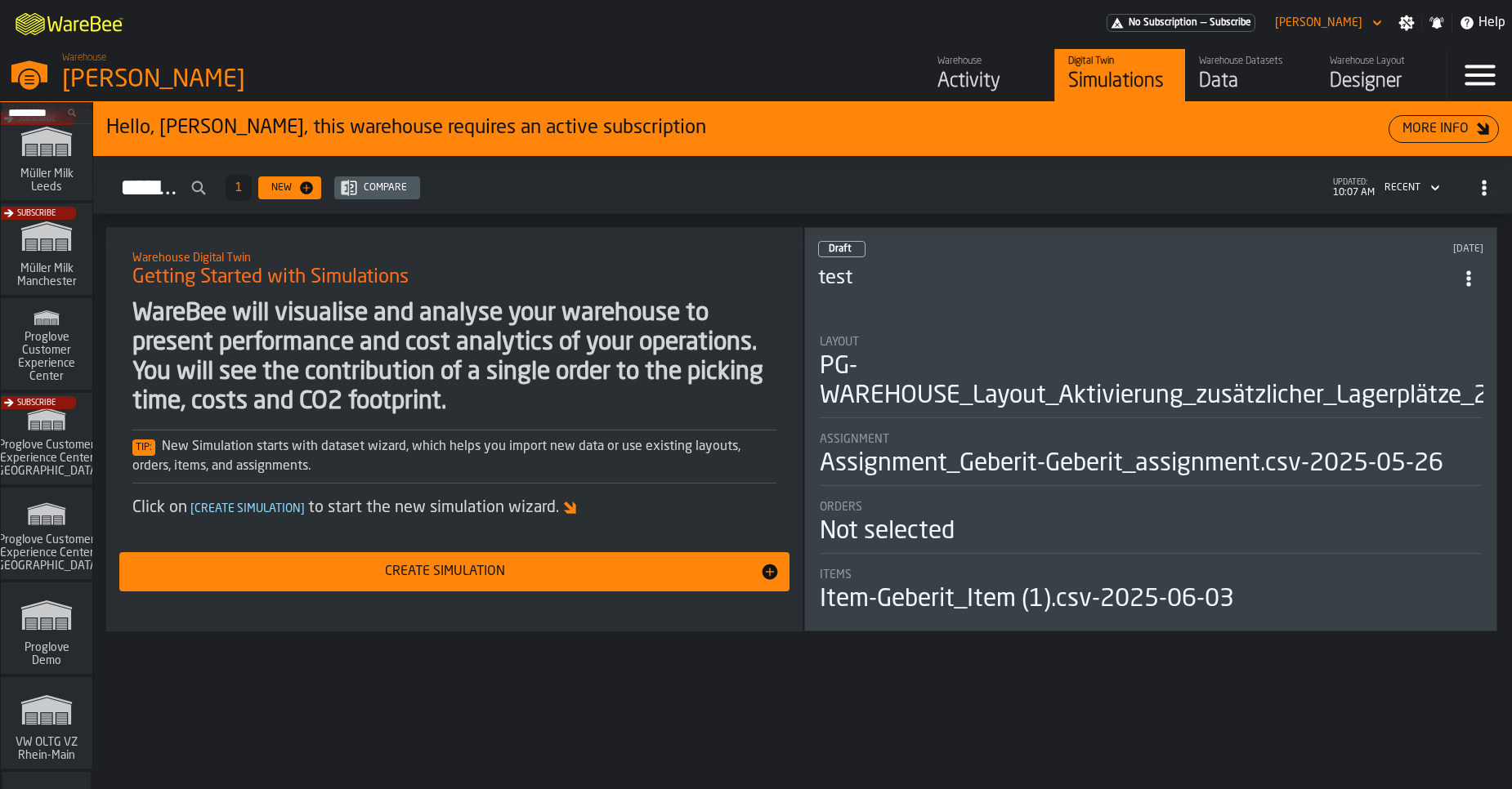
scroll to position [1243, 0]
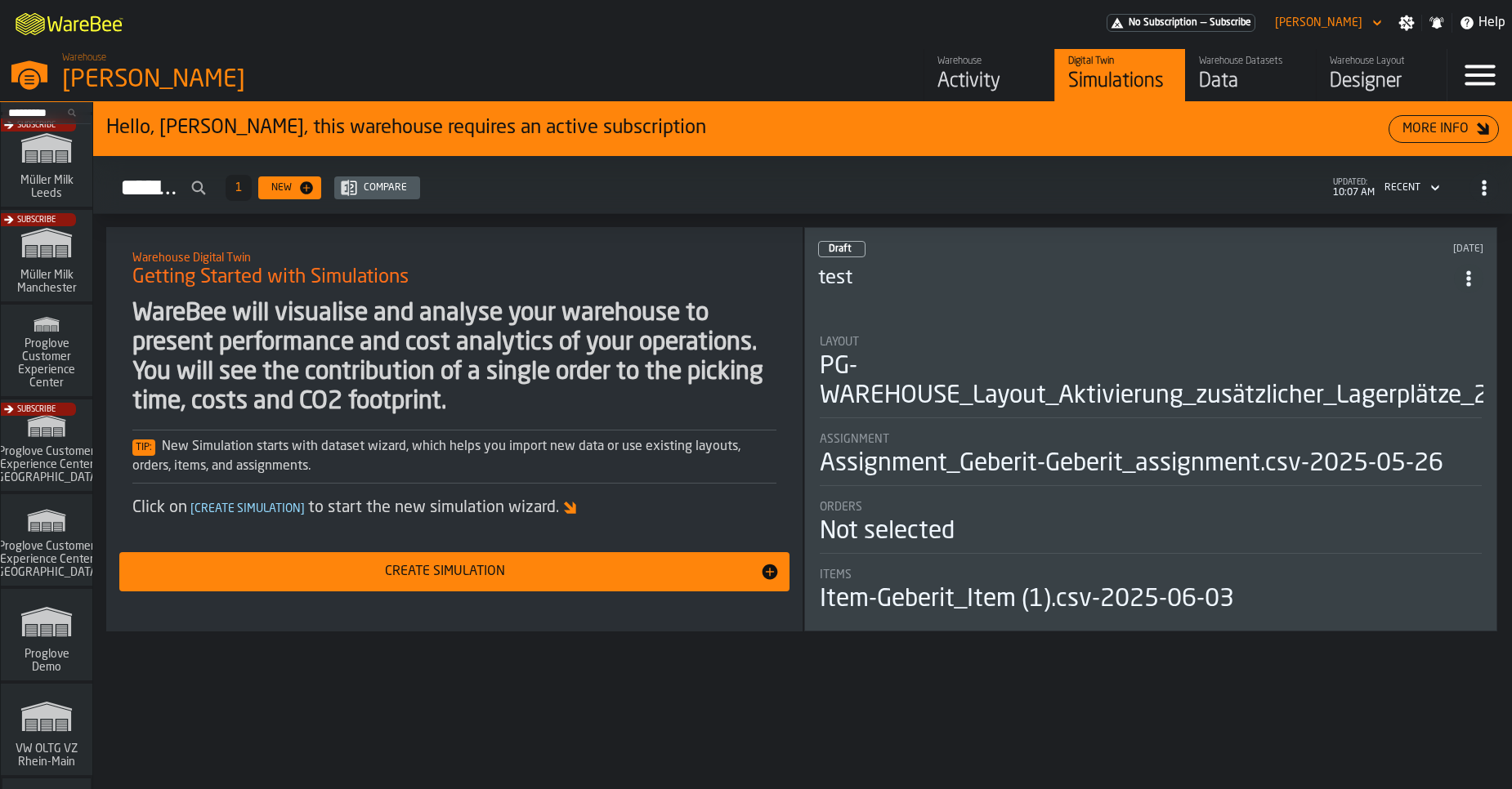
click at [60, 660] on span "Proglove Demo" at bounding box center [46, 661] width 78 height 26
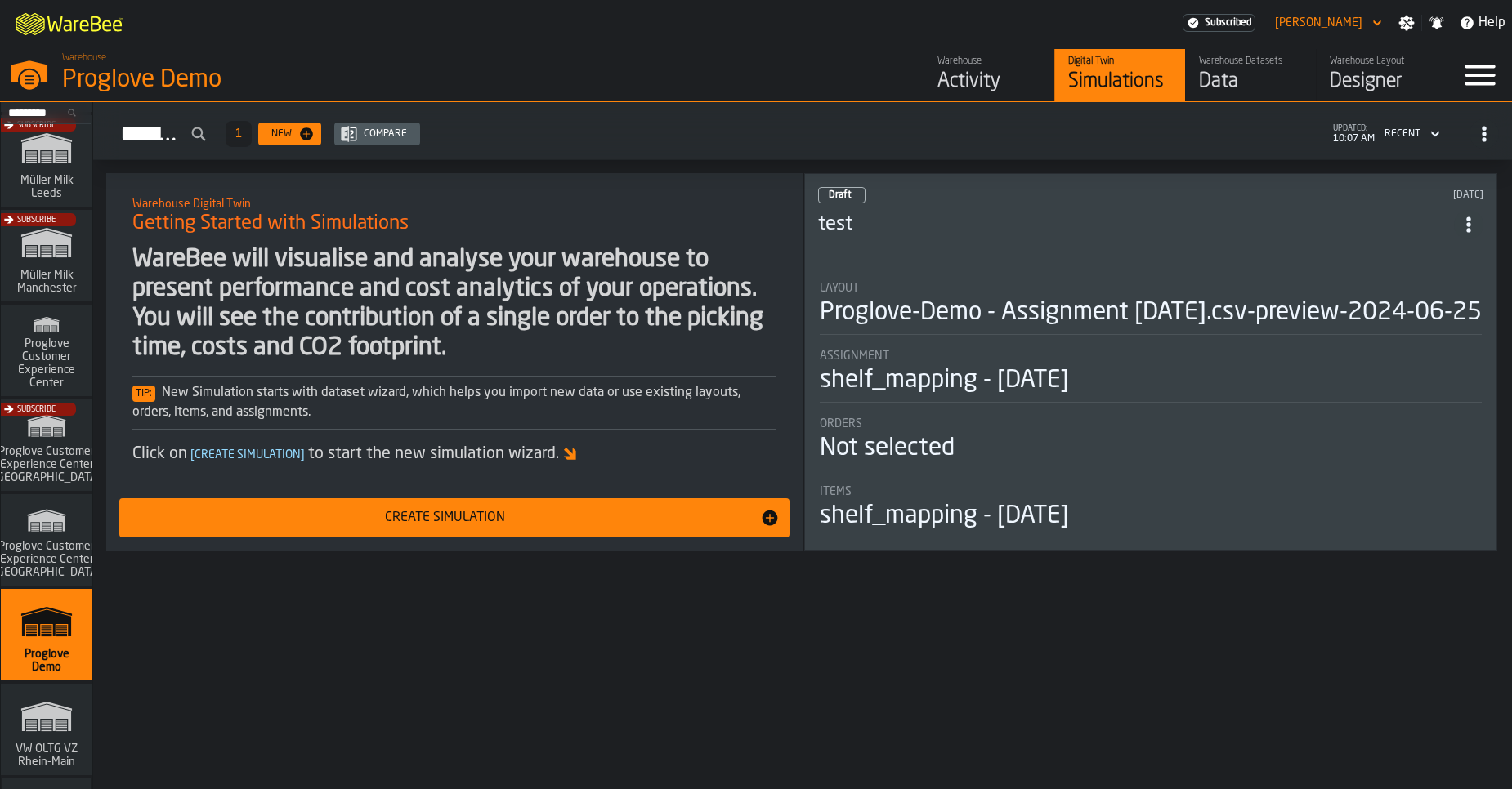
click at [49, 721] on rect "link-to-/wh/i/44979e6c-6f66-405e-9874-c1e29f02a54a/simulations" at bounding box center [46, 720] width 11 height 1
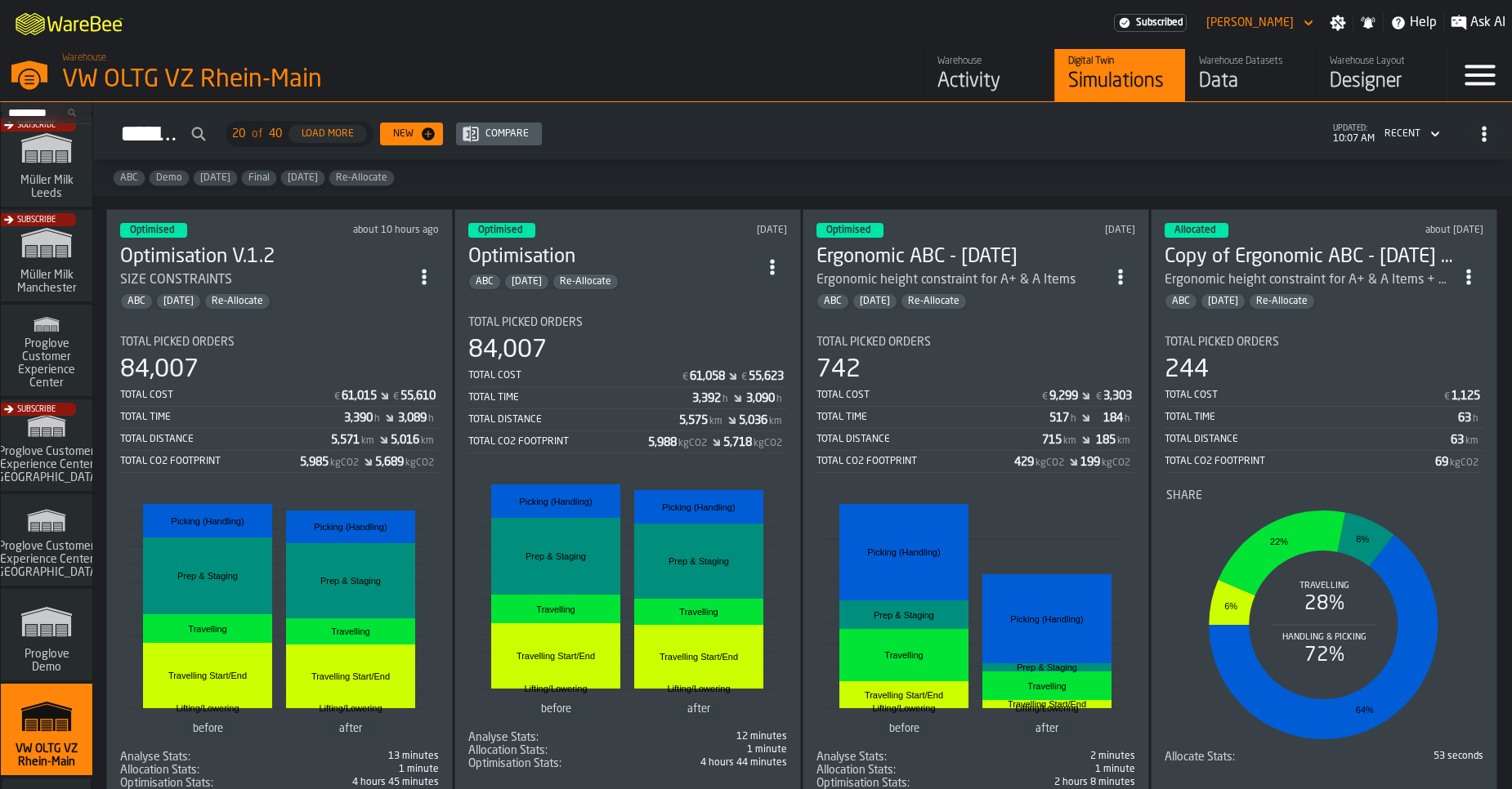
click at [389, 369] on div "84,007" at bounding box center [279, 370] width 319 height 30
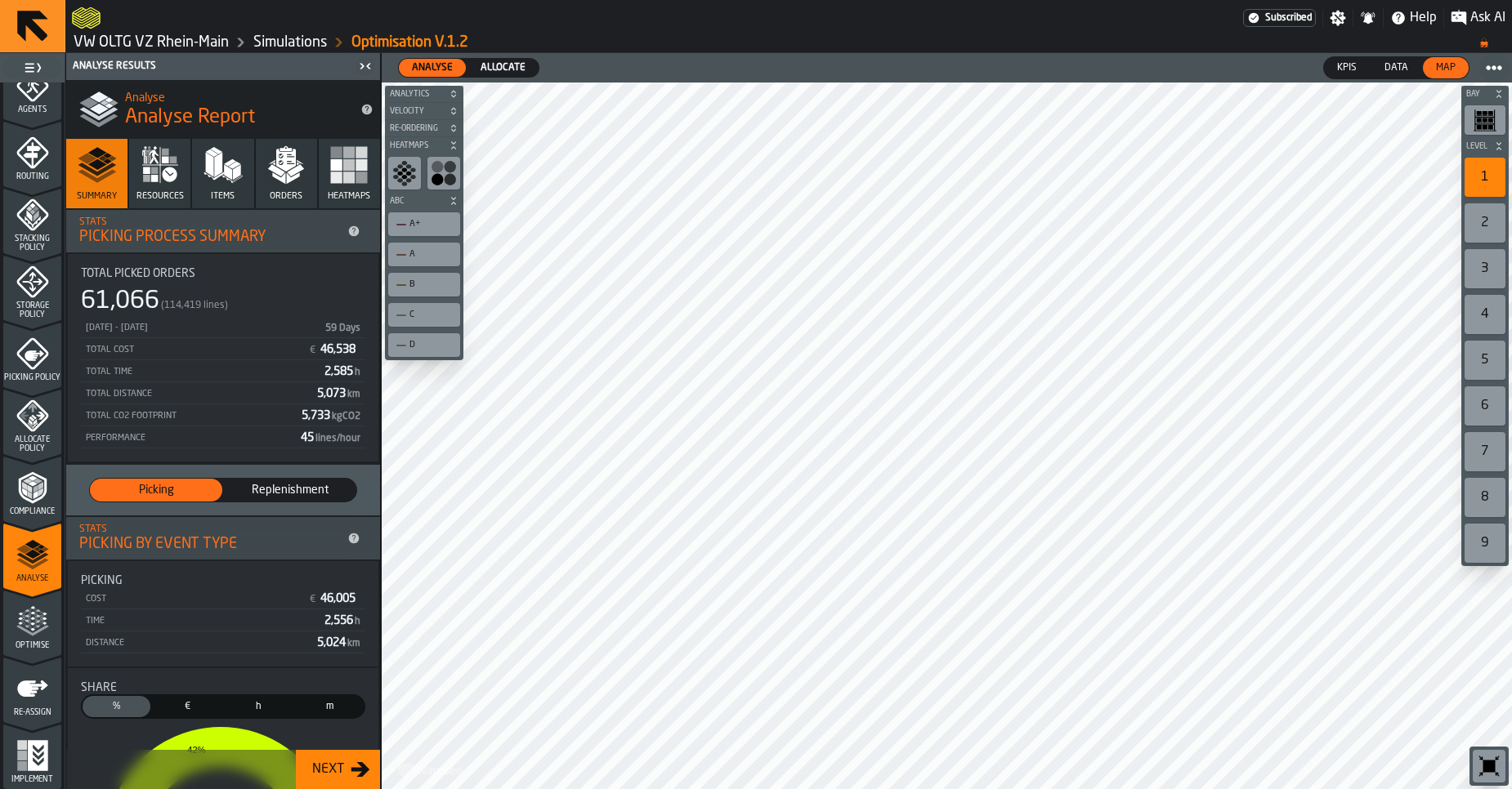
click at [38, 614] on icon "menu Optimise" at bounding box center [33, 622] width 33 height 33
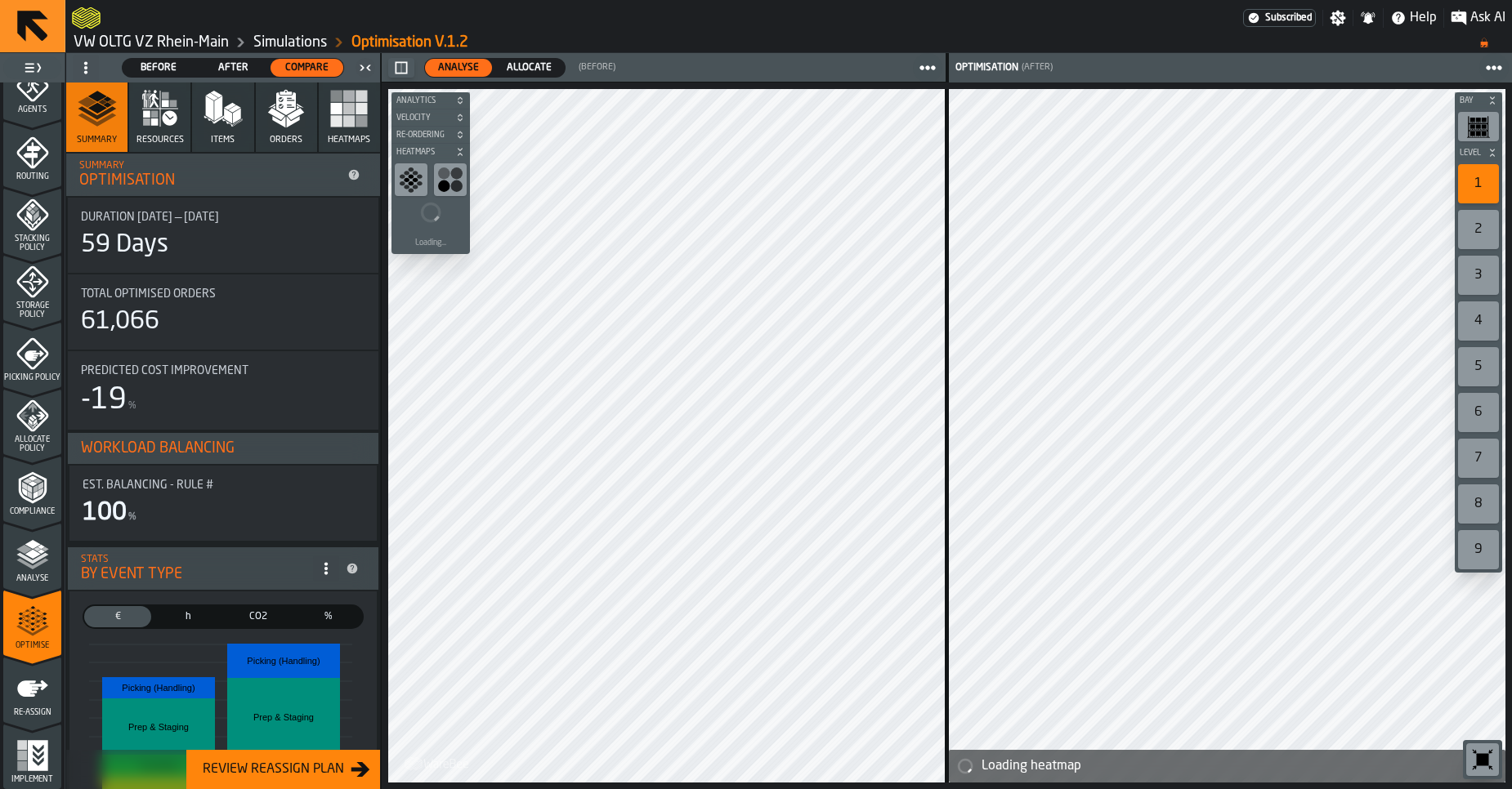
click at [515, 71] on span "Allocate" at bounding box center [529, 67] width 58 height 14
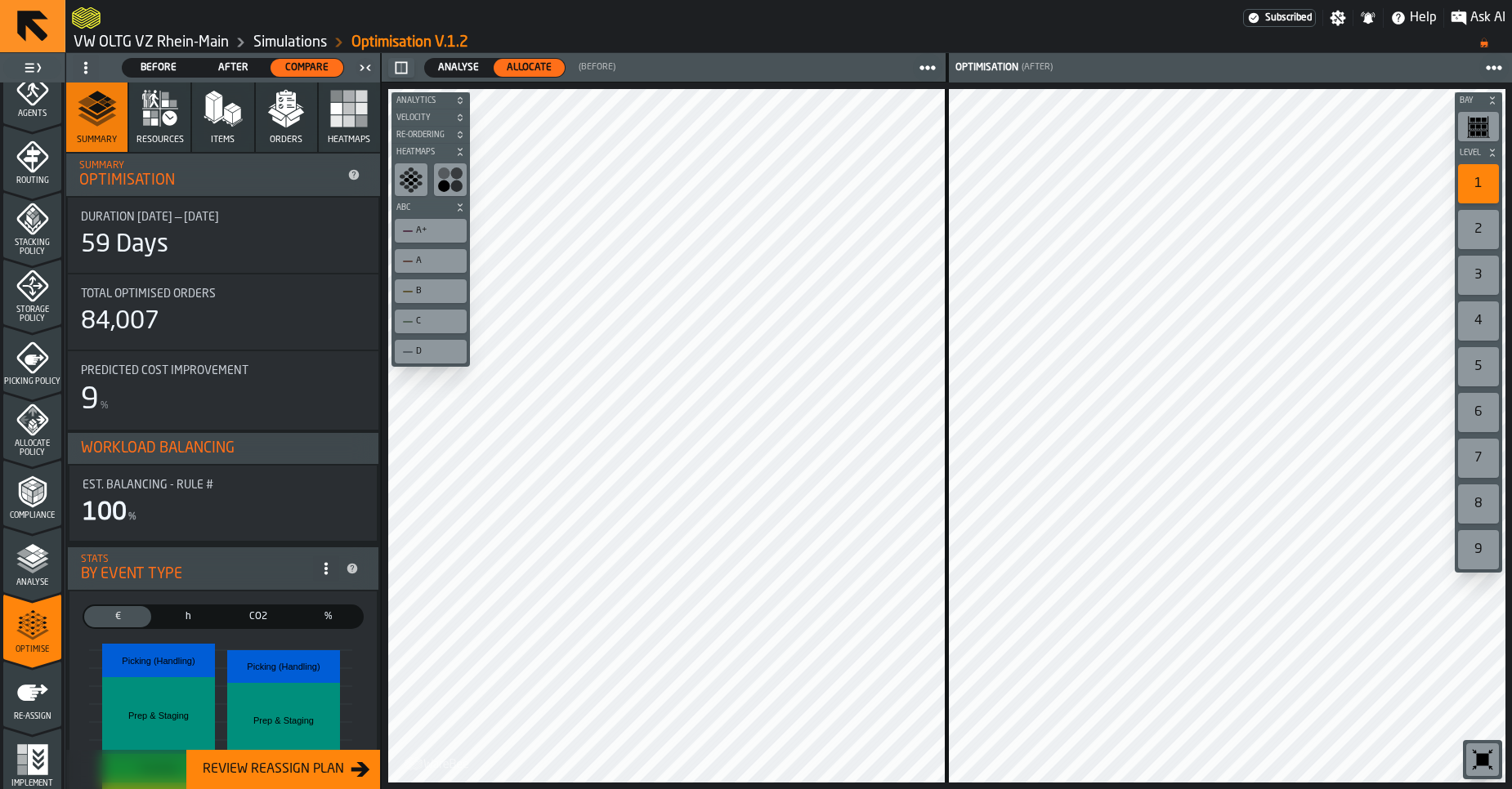
scroll to position [499, 0]
